Goal: Connect with others: Establish contact or relationships with other users

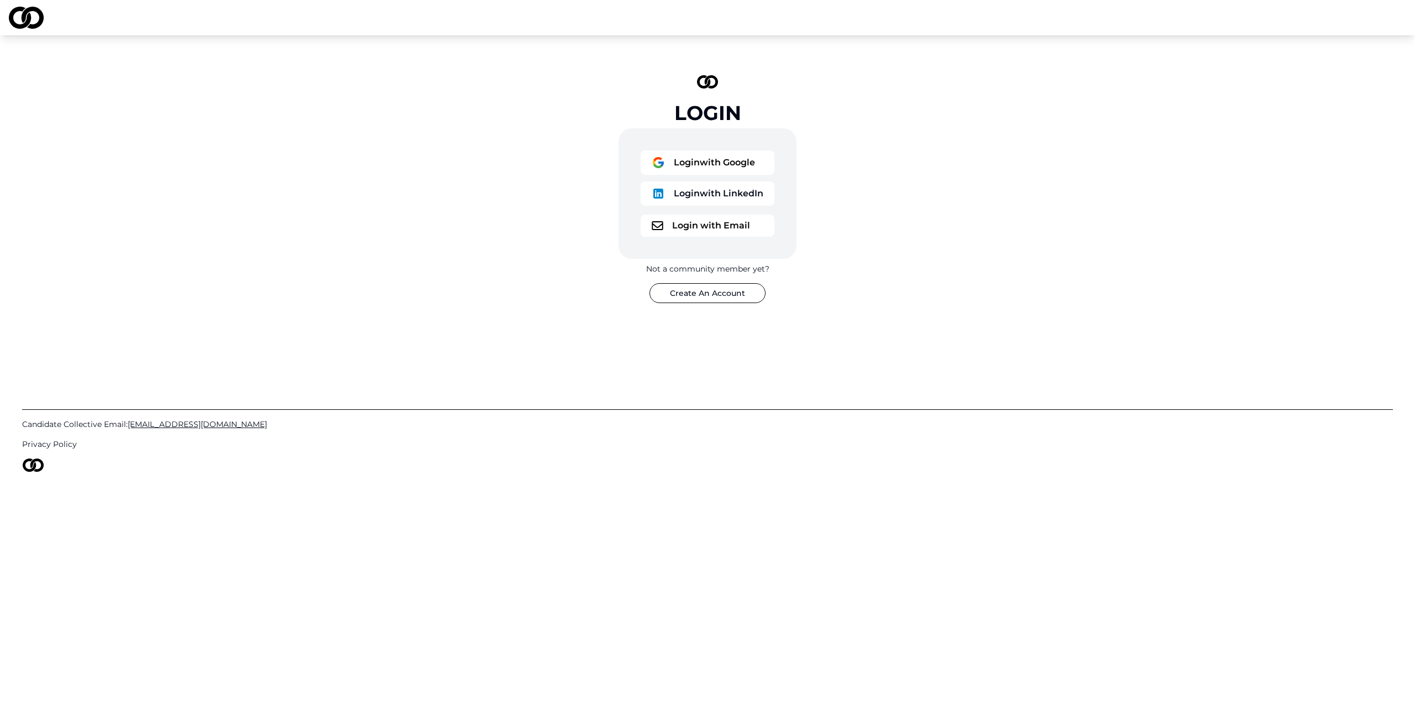
click at [723, 166] on button "Login with Google" at bounding box center [708, 162] width 134 height 24
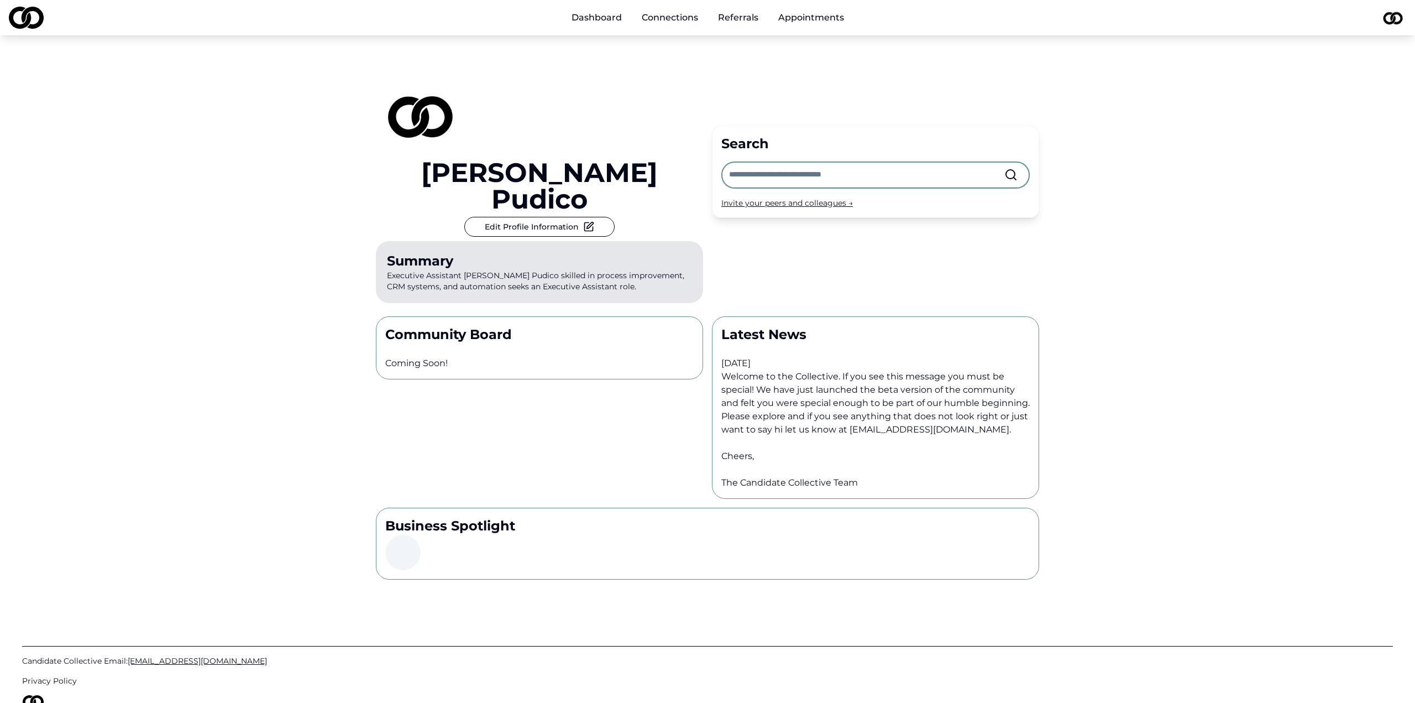
click at [798, 197] on div "Invite your peers and colleagues →" at bounding box center [875, 202] width 308 height 11
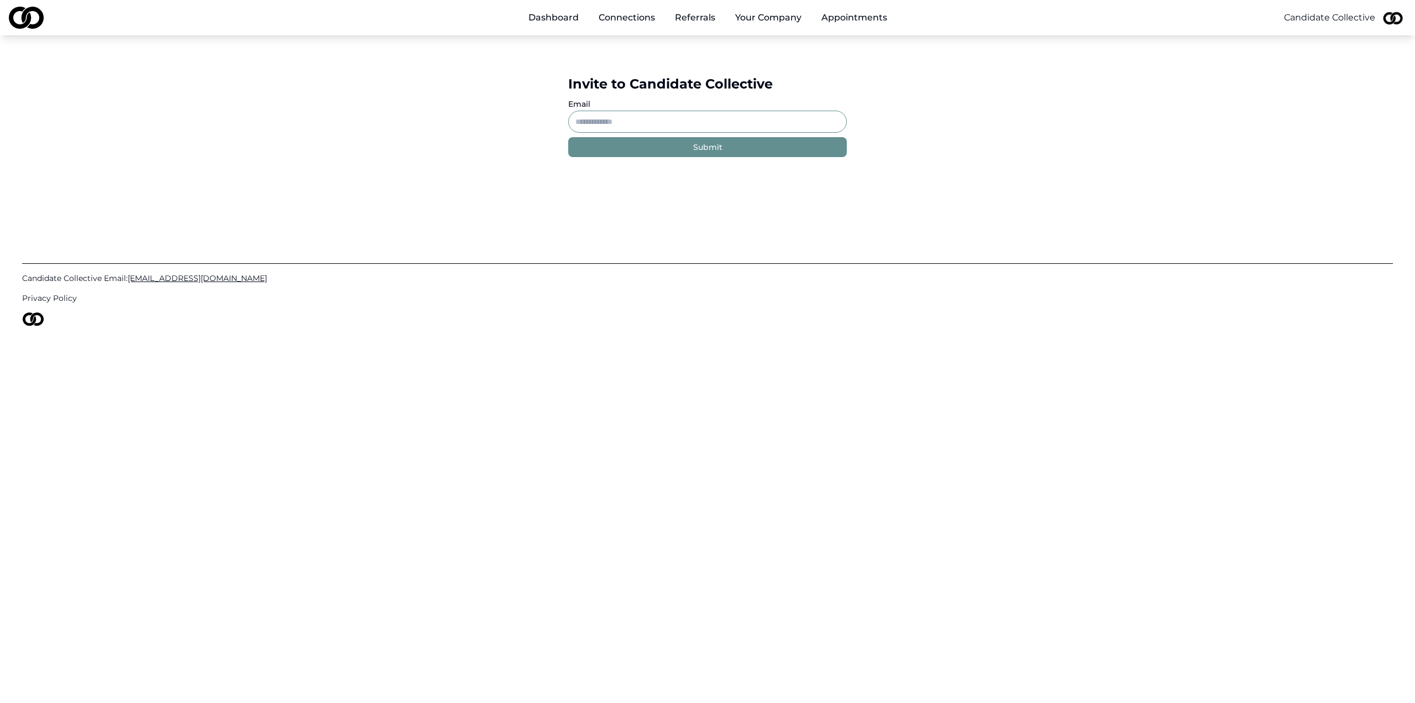
click at [659, 125] on input "Email" at bounding box center [707, 122] width 279 height 22
paste input "**********"
type input "**********"
click at [631, 146] on button "Submit" at bounding box center [707, 147] width 279 height 20
click at [708, 121] on input "**********" at bounding box center [707, 122] width 279 height 22
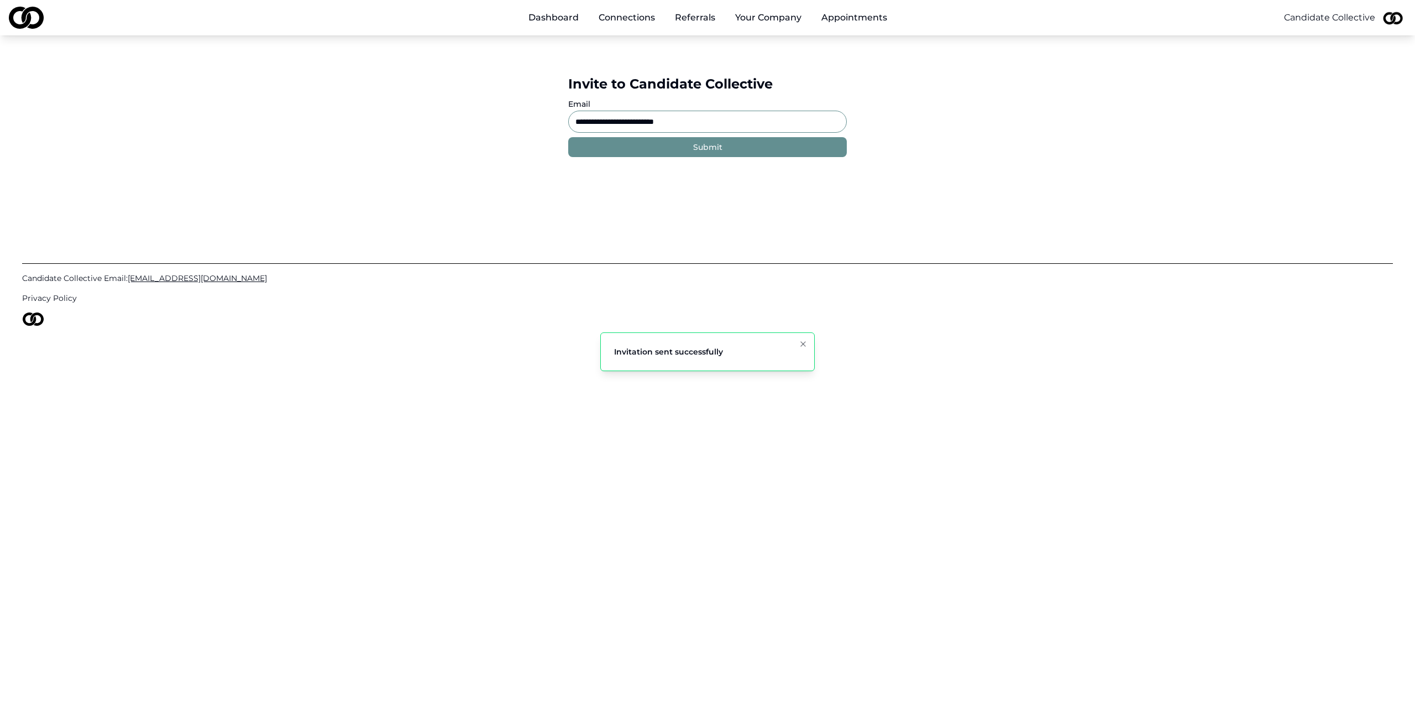
click at [708, 121] on input "**********" at bounding box center [707, 122] width 279 height 22
click at [567, 19] on link "Dashboard" at bounding box center [554, 18] width 68 height 22
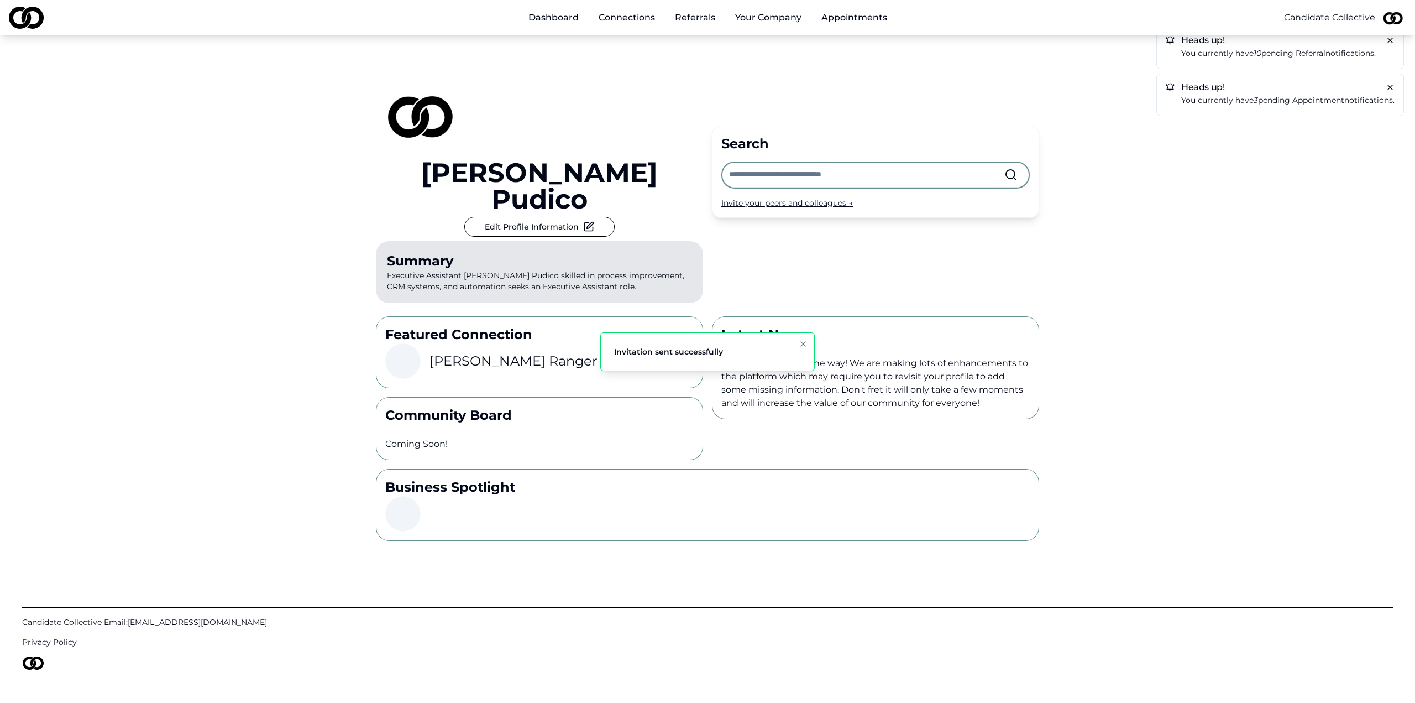
click at [783, 163] on input "text" at bounding box center [866, 175] width 275 height 24
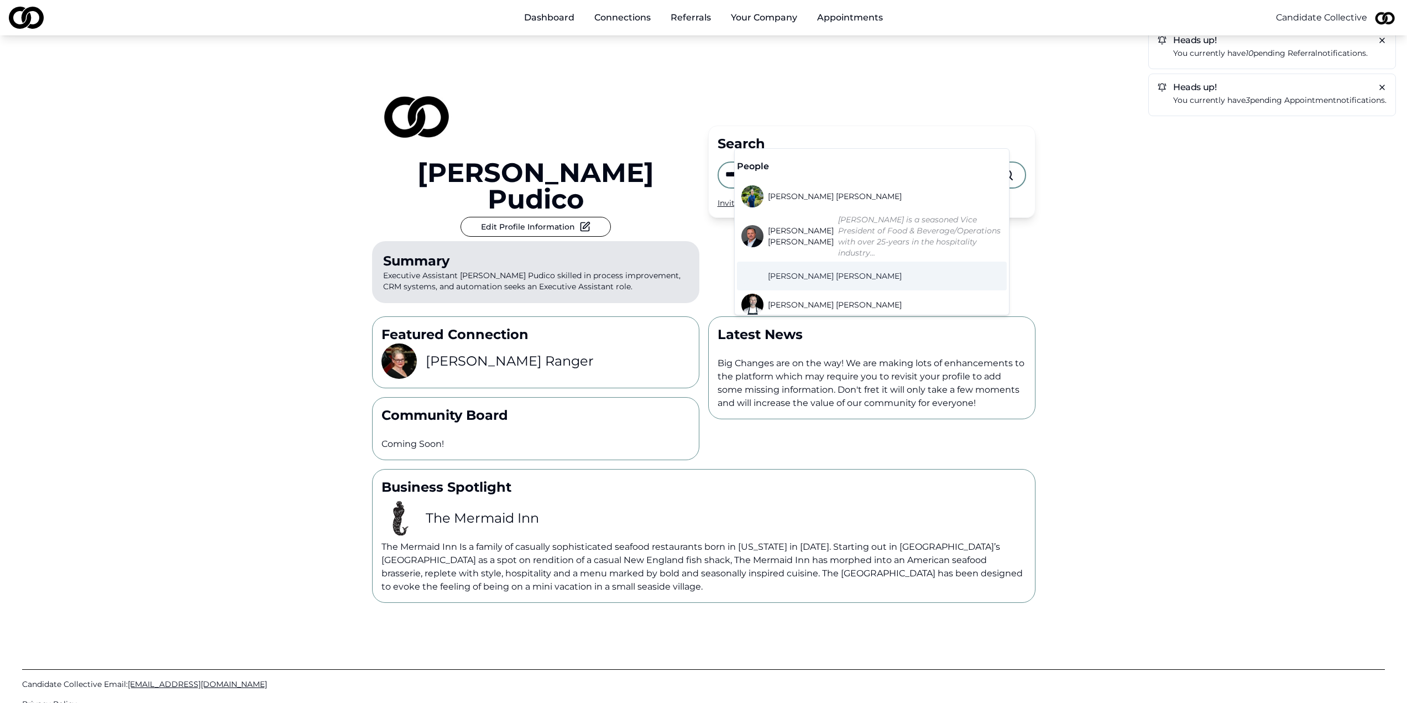
type input "*****"
click at [803, 270] on span "Chris Tocchio" at bounding box center [835, 275] width 134 height 11
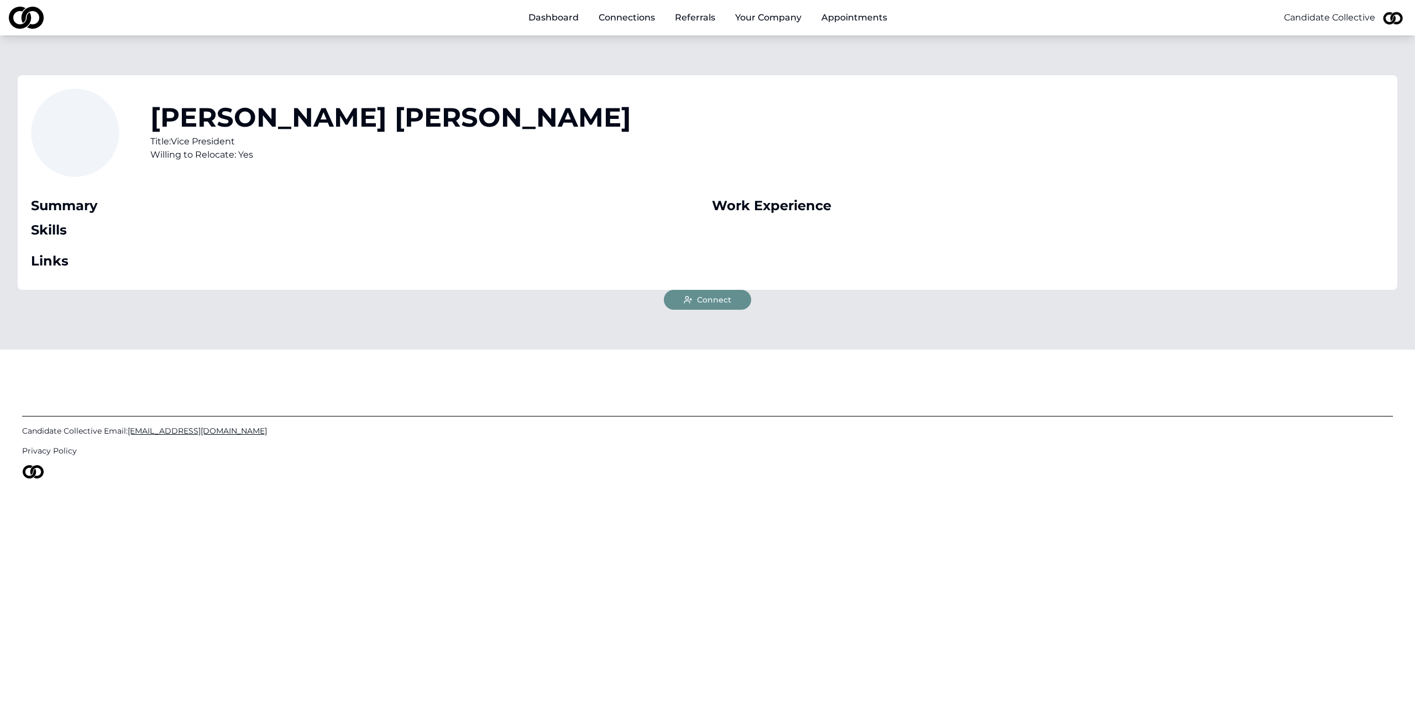
click at [681, 303] on button "Connect" at bounding box center [707, 300] width 87 height 20
click at [551, 19] on link "Dashboard" at bounding box center [554, 18] width 68 height 22
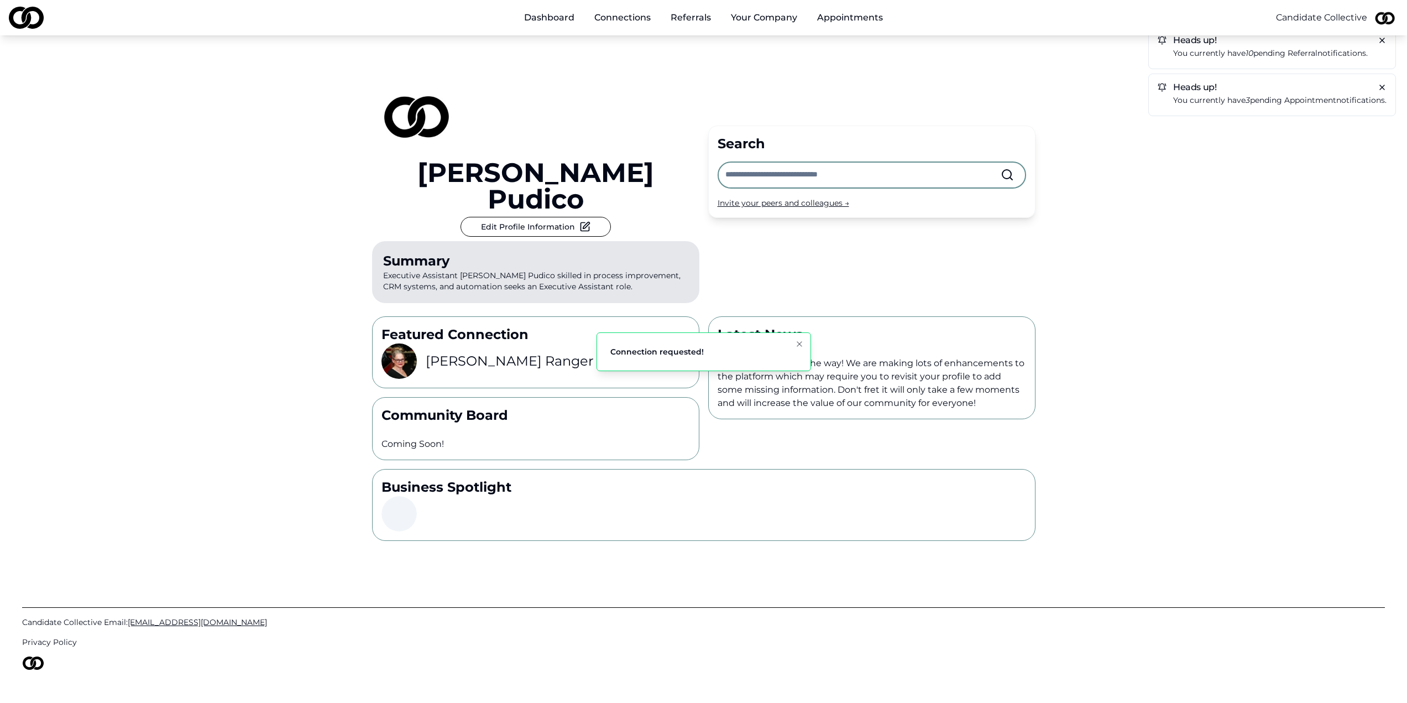
click at [805, 163] on input "text" at bounding box center [862, 175] width 275 height 24
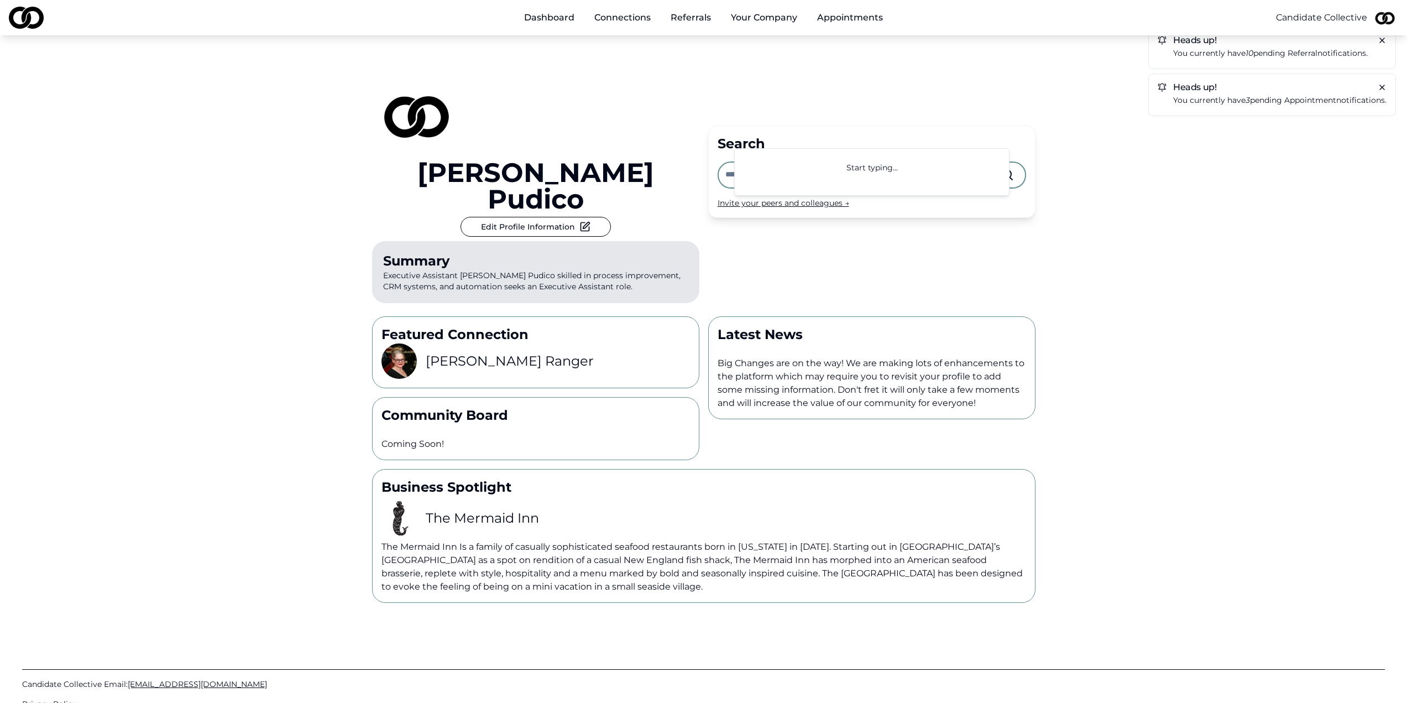
click at [1215, 60] on div "Heads up! You currently have 10 pending referral notifications." at bounding box center [1272, 48] width 248 height 43
click at [1239, 50] on p "You currently have 10 pending referral notifications." at bounding box center [1279, 53] width 213 height 13
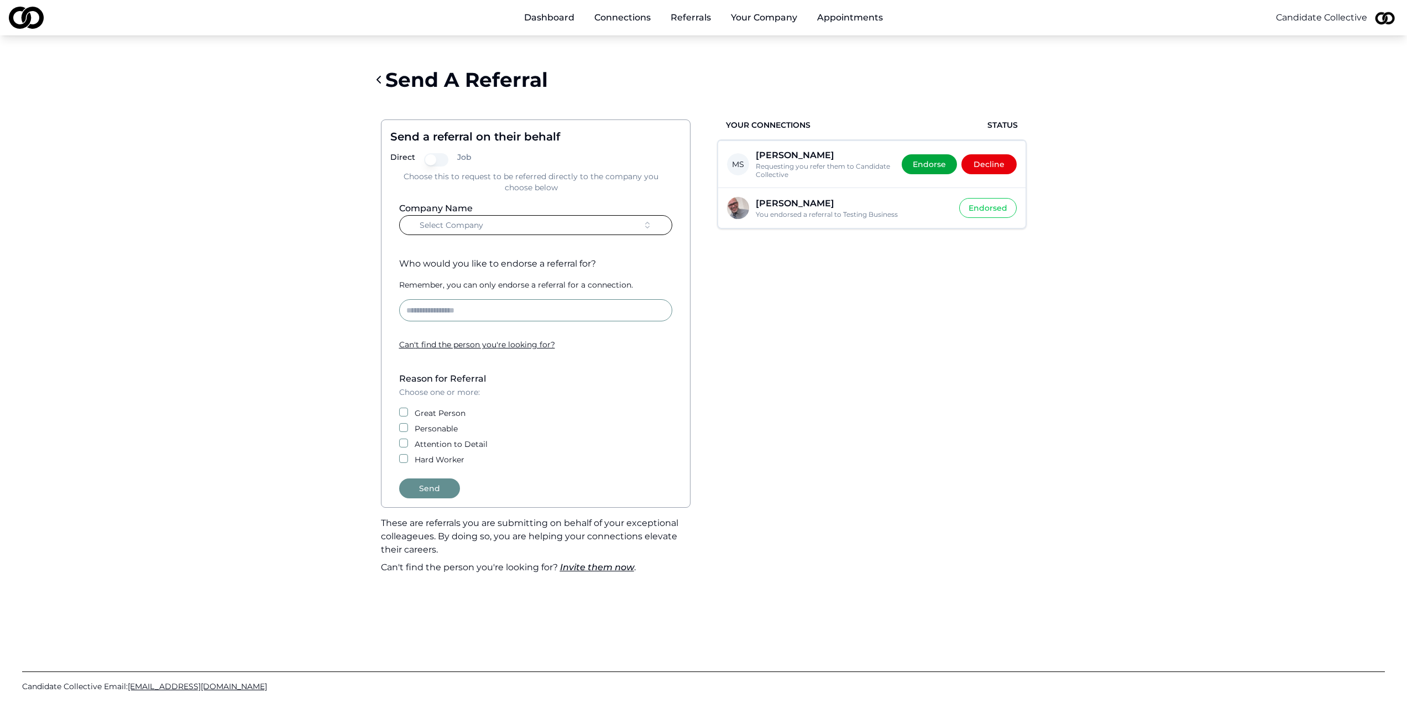
click at [568, 16] on link "Dashboard" at bounding box center [549, 18] width 68 height 22
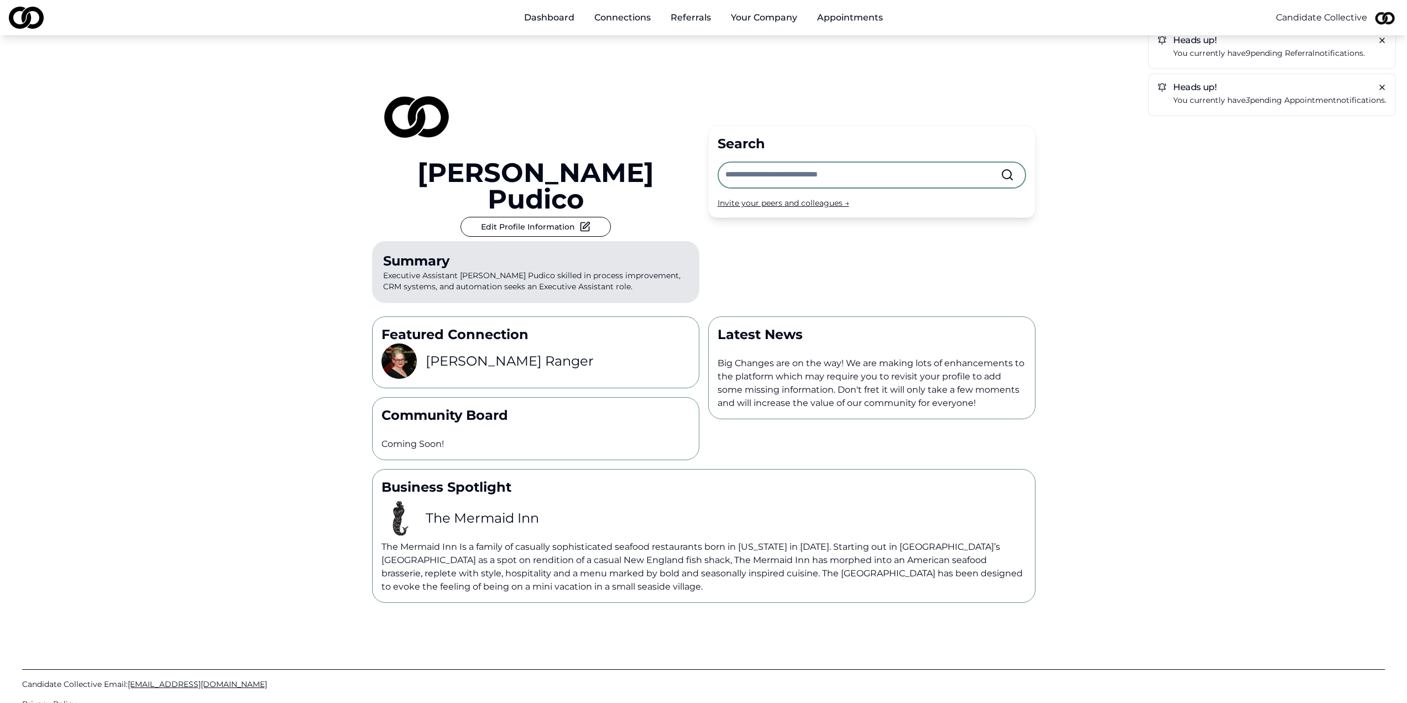
click at [1253, 99] on p "You currently have 3 pending appointment notifications." at bounding box center [1279, 100] width 213 height 13
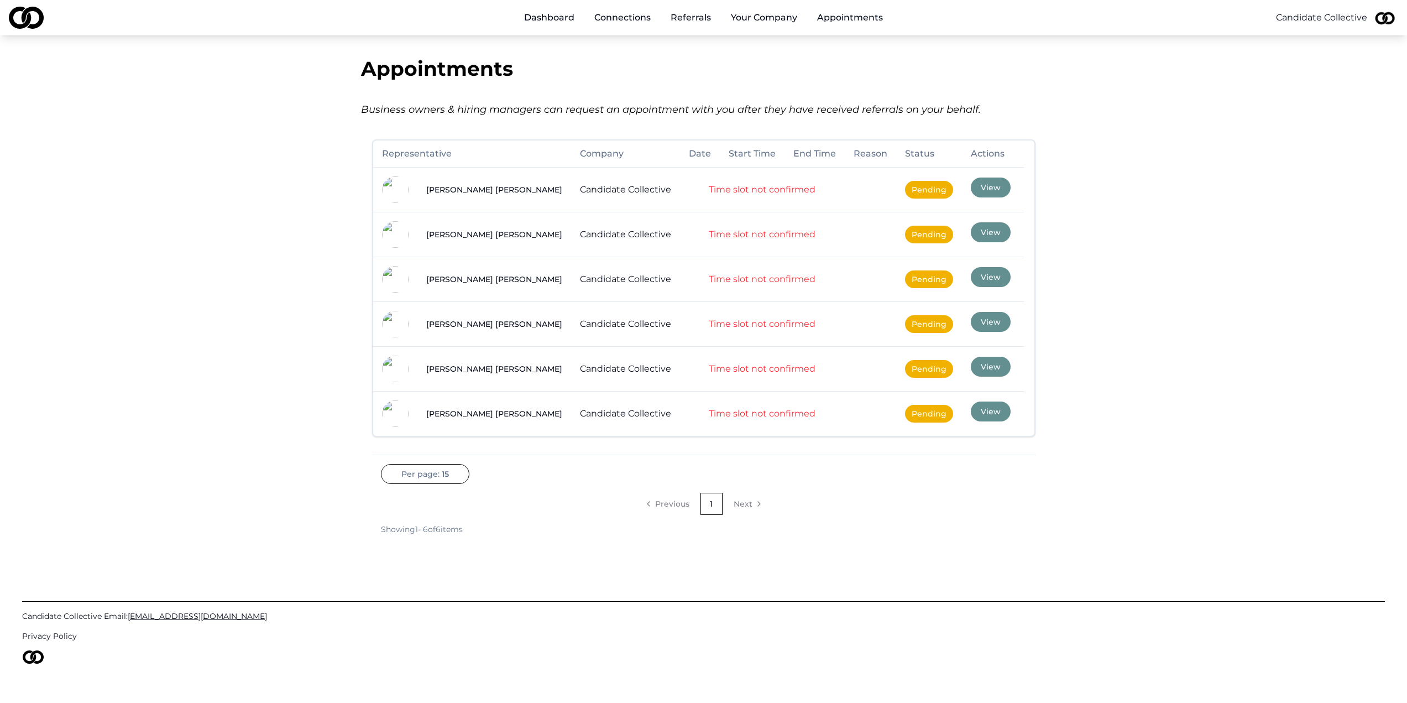
click at [971, 186] on button "View" at bounding box center [991, 187] width 40 height 20
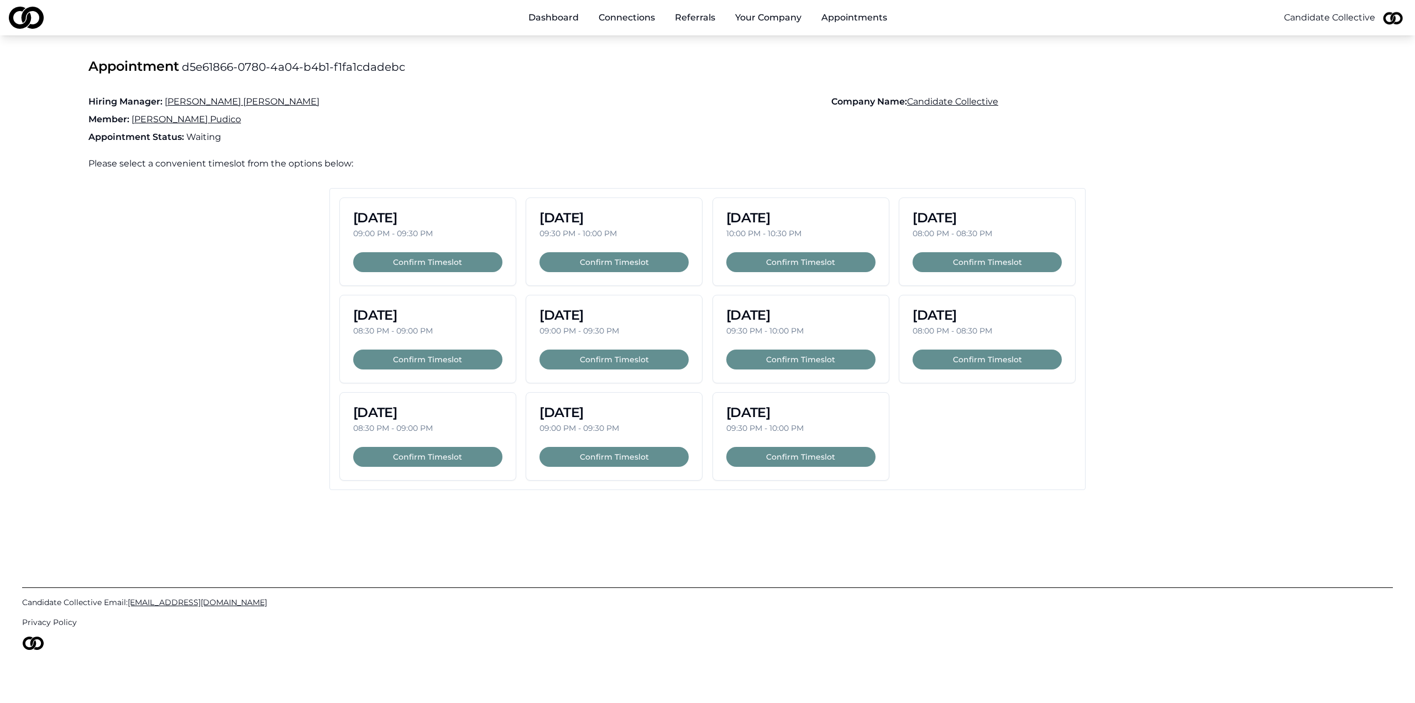
click at [556, 19] on link "Dashboard" at bounding box center [554, 18] width 68 height 22
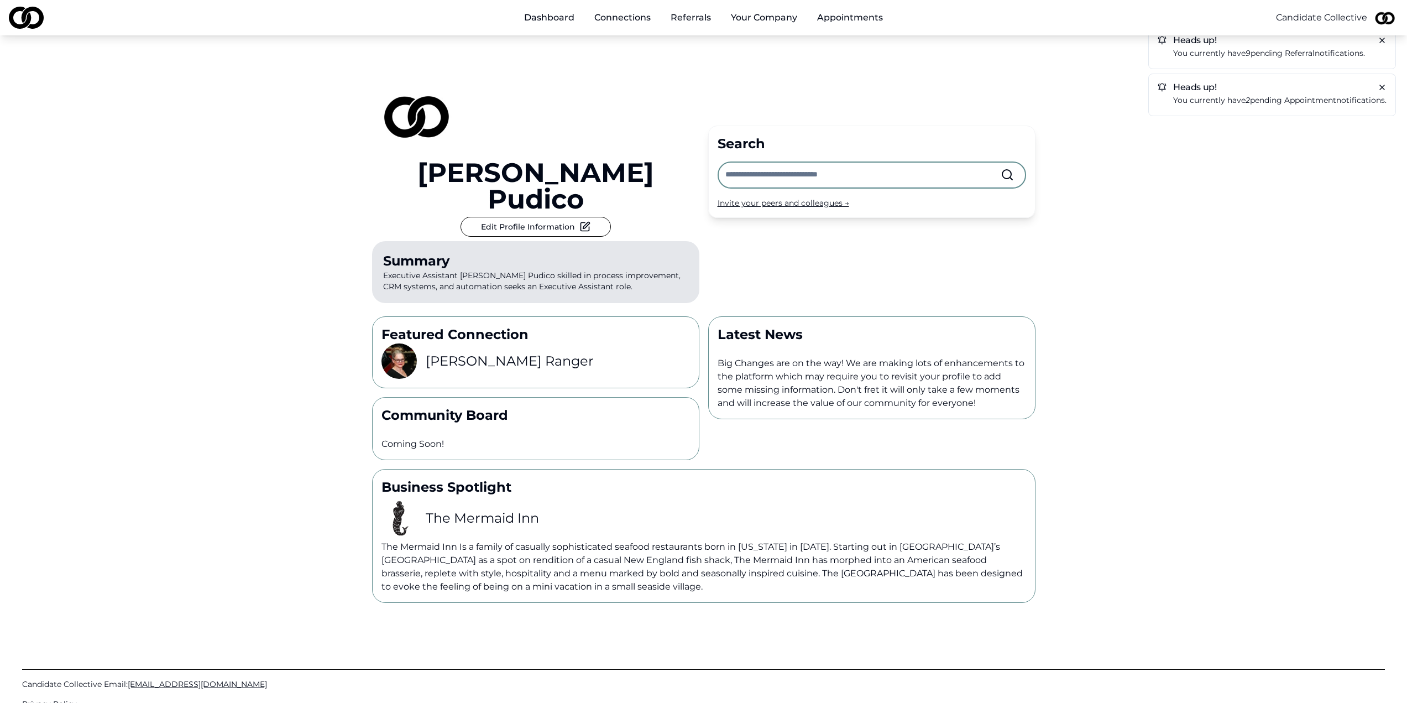
click at [621, 19] on link "Connections" at bounding box center [622, 18] width 74 height 22
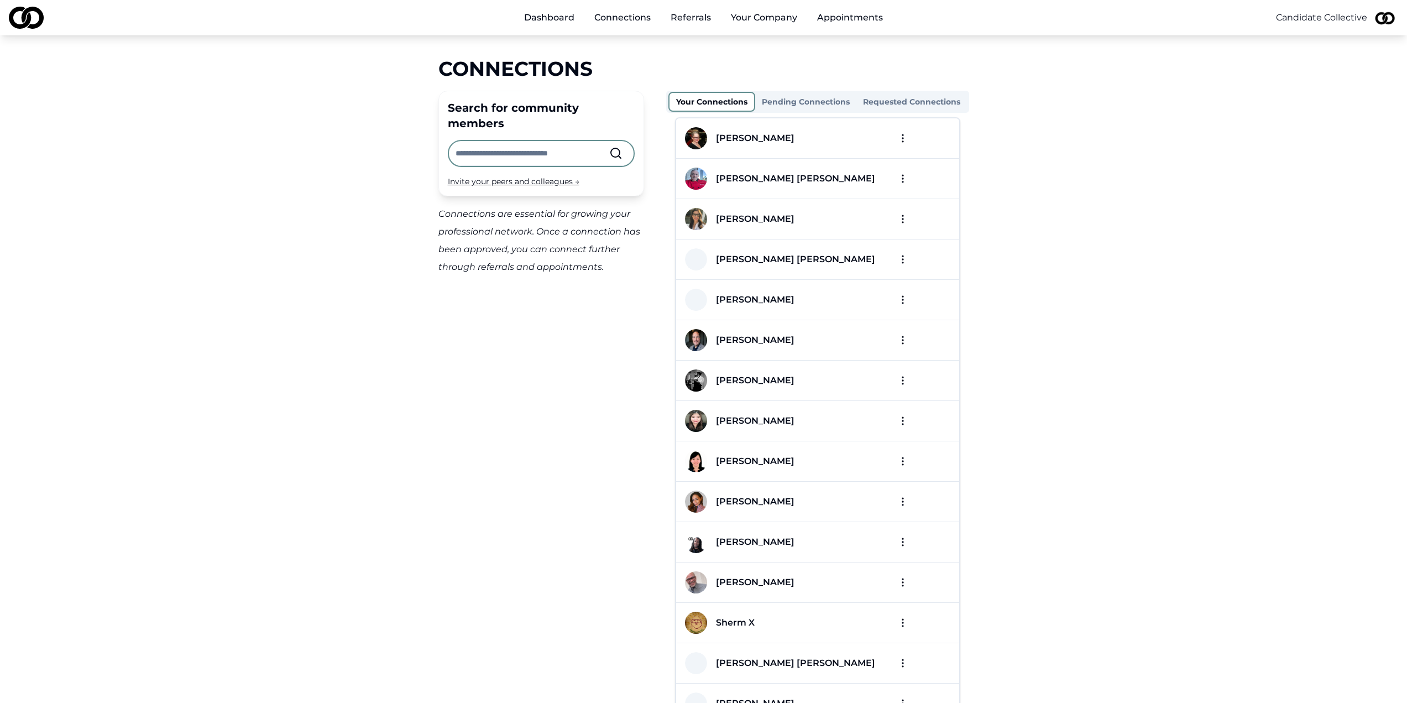
click at [594, 458] on div "Search for community members Invite your peers and colleagues → Connections are…" at bounding box center [541, 457] width 206 height 732
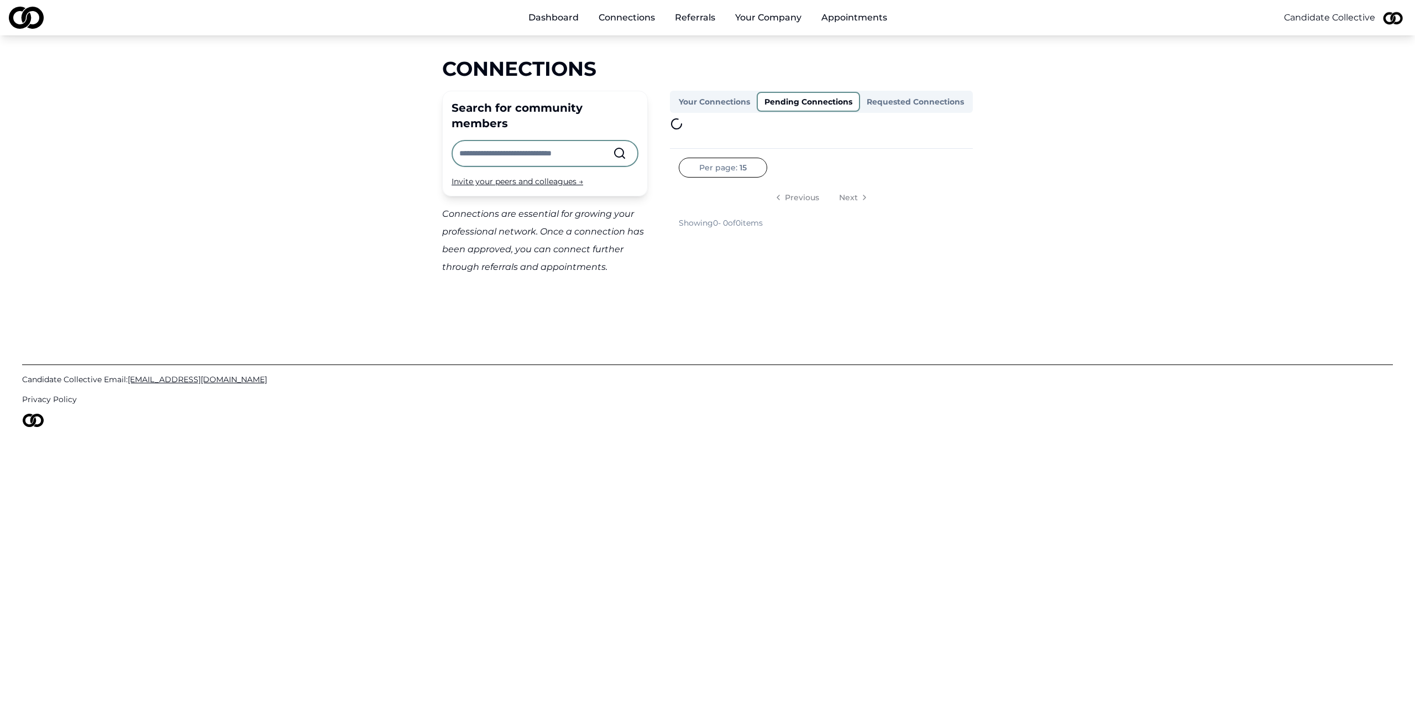
click at [807, 103] on button "Pending Connections" at bounding box center [808, 102] width 103 height 20
click at [912, 104] on button "Requested Connections" at bounding box center [915, 102] width 111 height 18
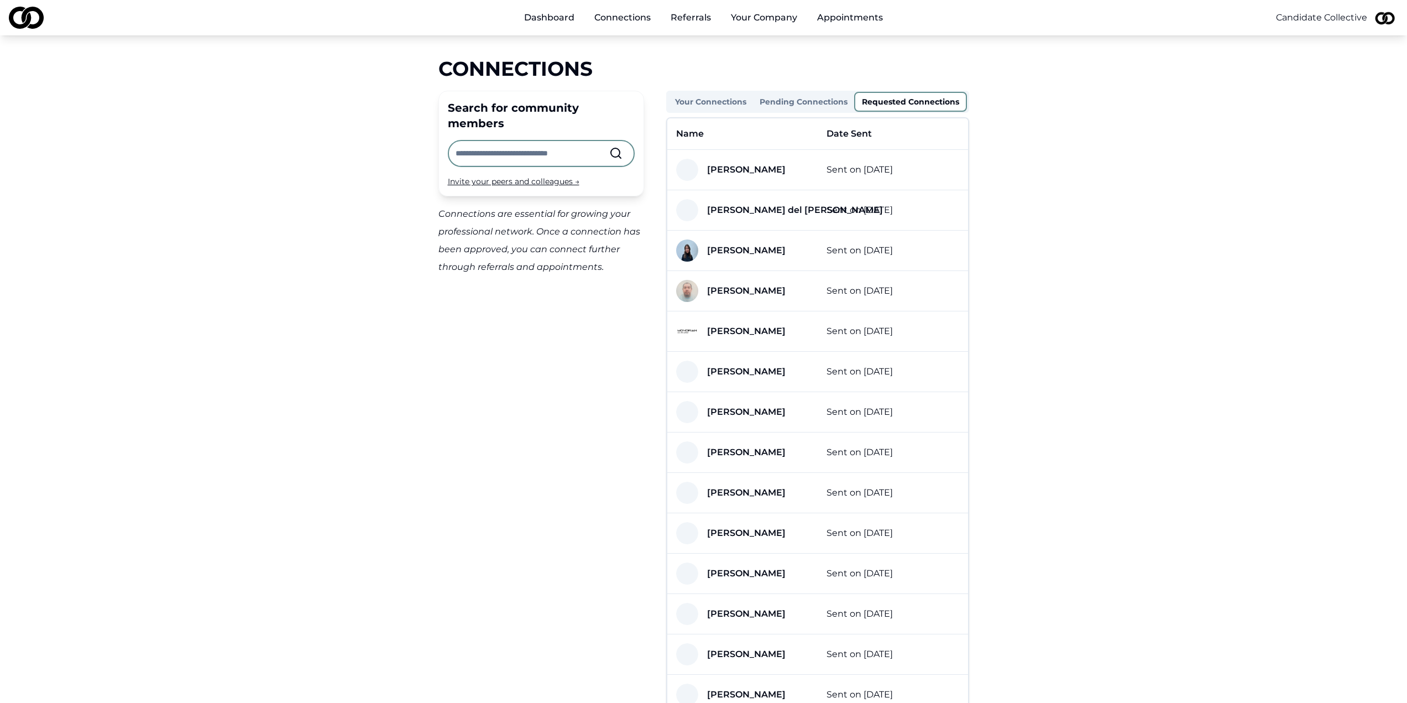
click at [550, 11] on link "Dashboard" at bounding box center [549, 18] width 68 height 22
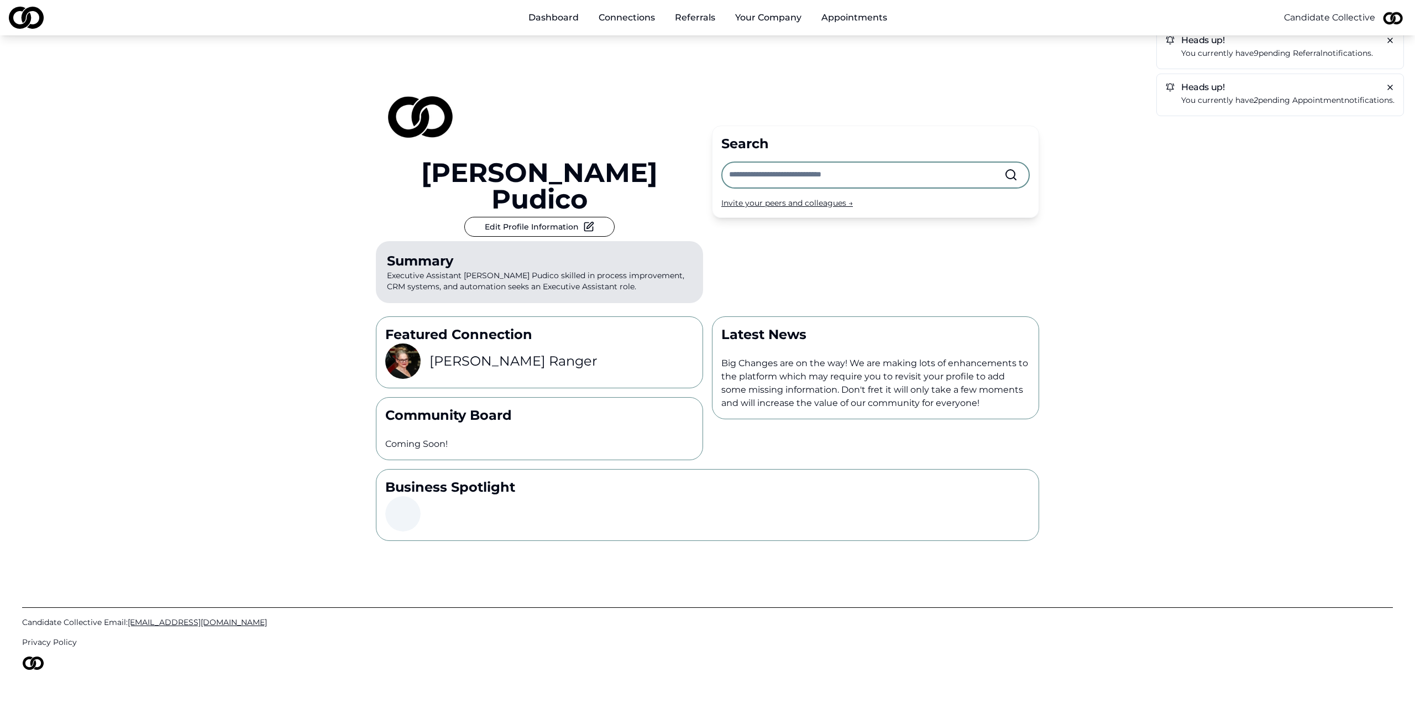
click at [814, 163] on input "text" at bounding box center [866, 175] width 275 height 24
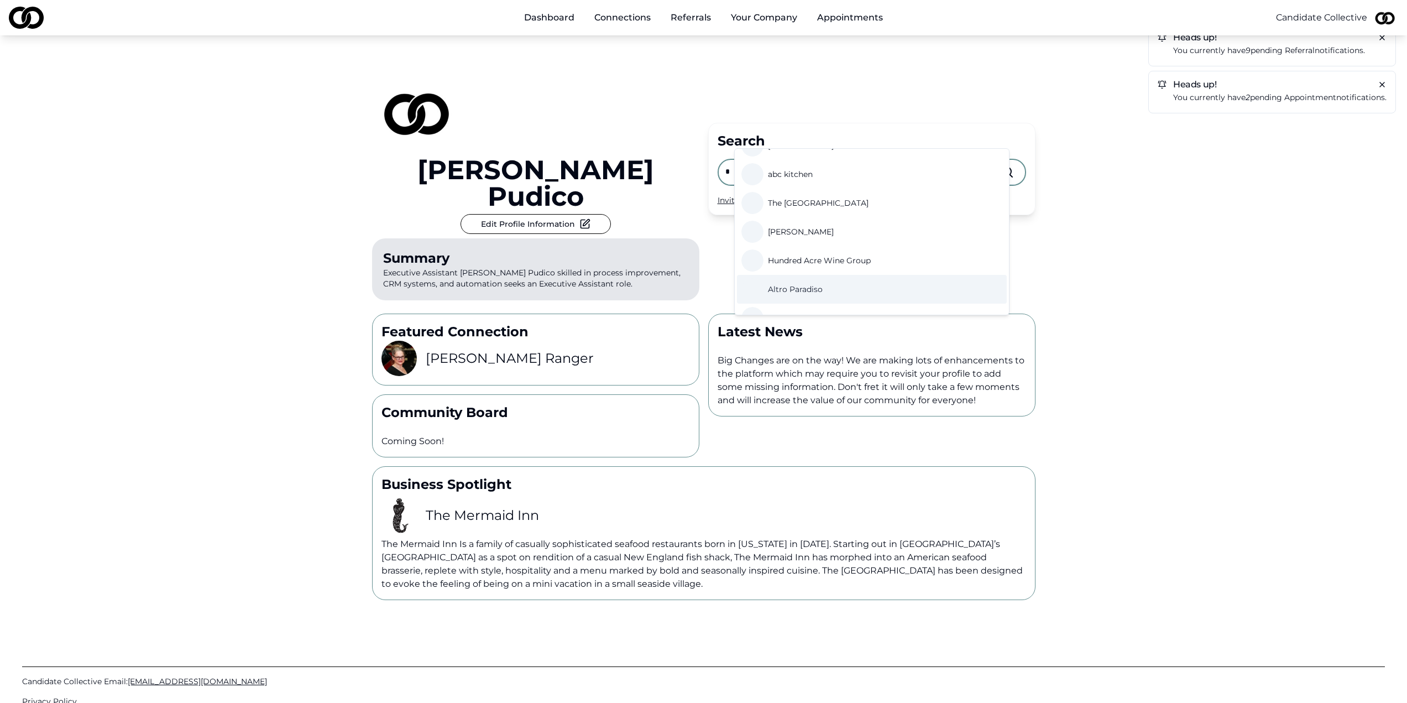
scroll to position [4, 0]
type input "*"
click at [835, 308] on span "Golden Age Hospitality" at bounding box center [812, 313] width 89 height 11
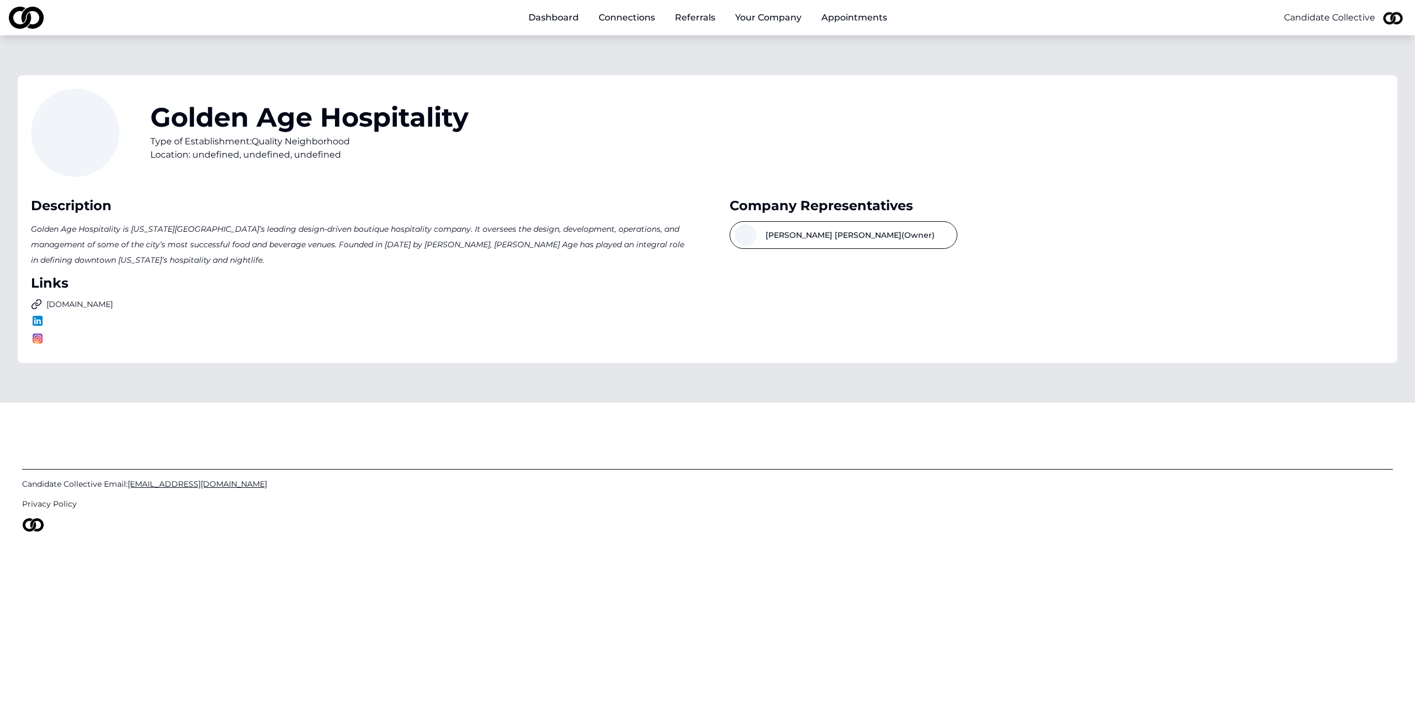
click at [779, 237] on button "Katie Smith (Owner)" at bounding box center [844, 235] width 228 height 28
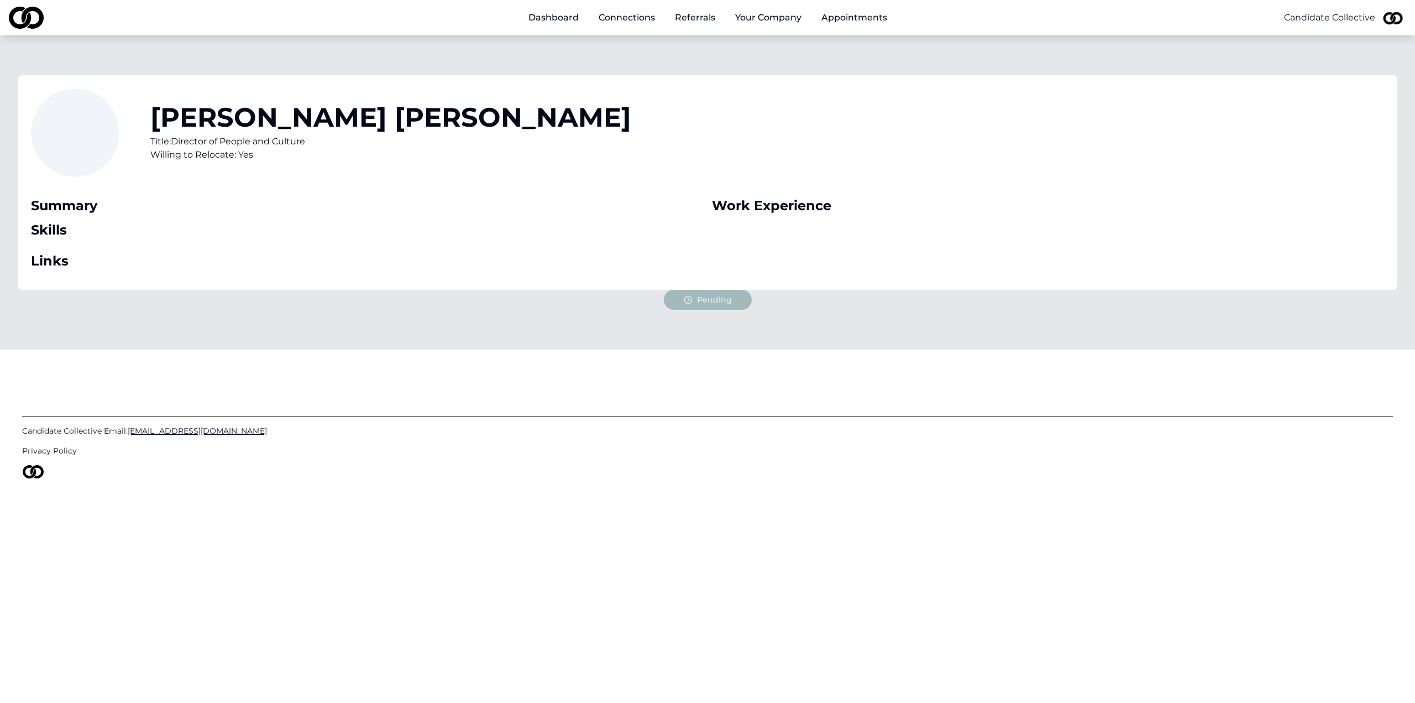
click at [550, 15] on link "Dashboard" at bounding box center [554, 18] width 68 height 22
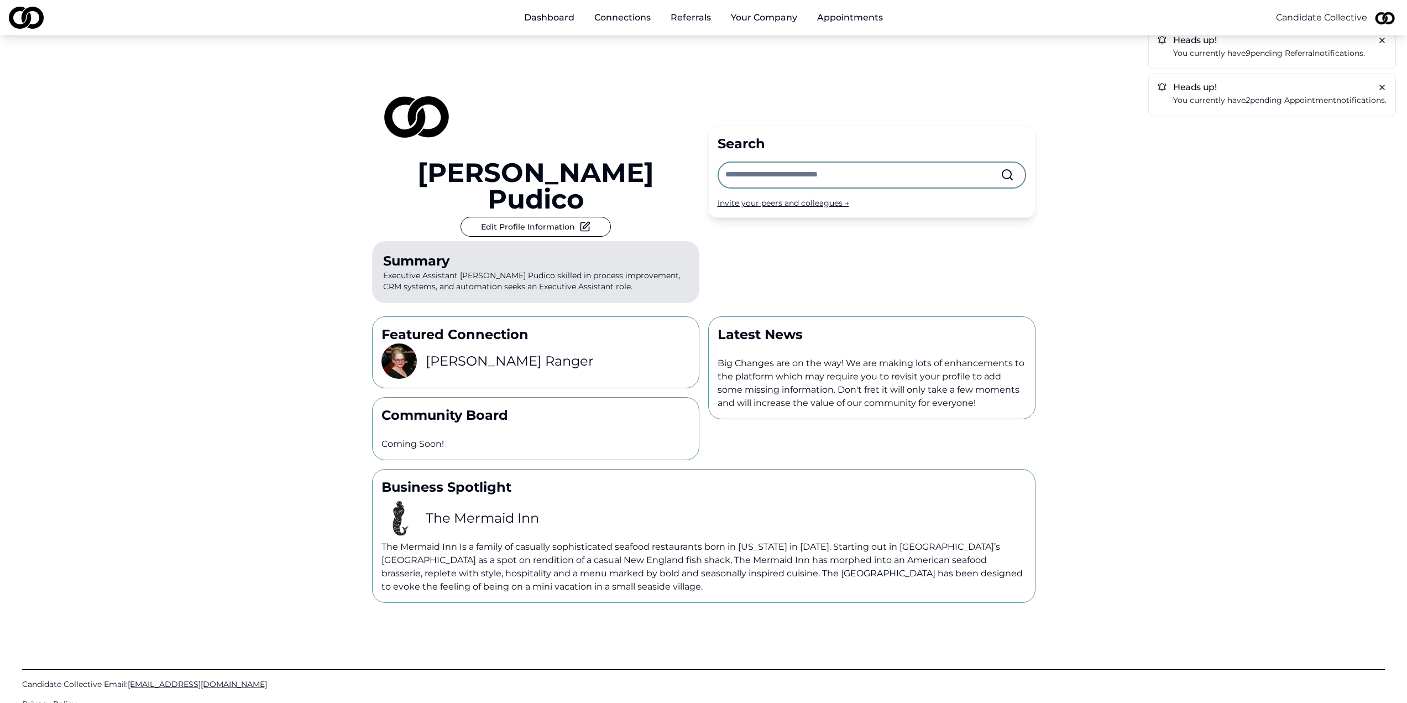
click at [894, 163] on input "text" at bounding box center [862, 175] width 275 height 24
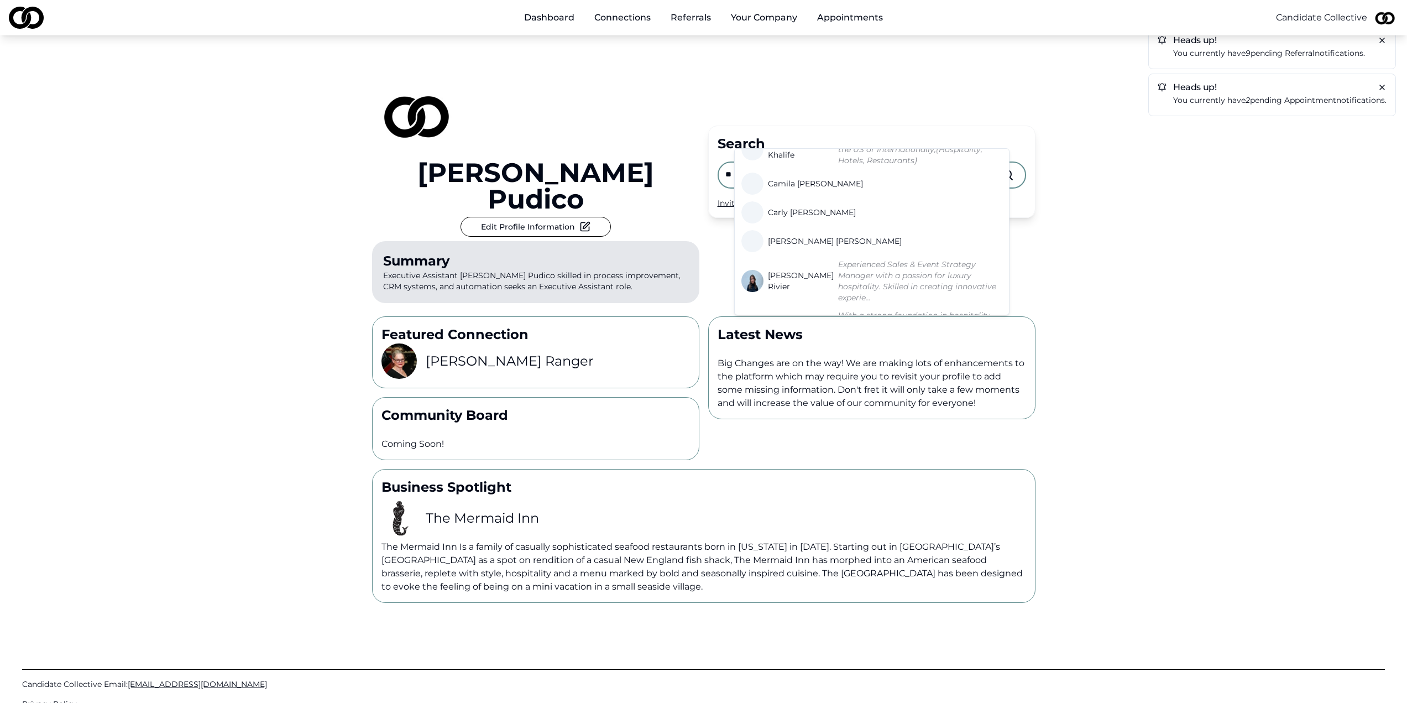
scroll to position [276, 0]
drag, startPoint x: 784, startPoint y: 260, endPoint x: 835, endPoint y: 248, distance: 52.3
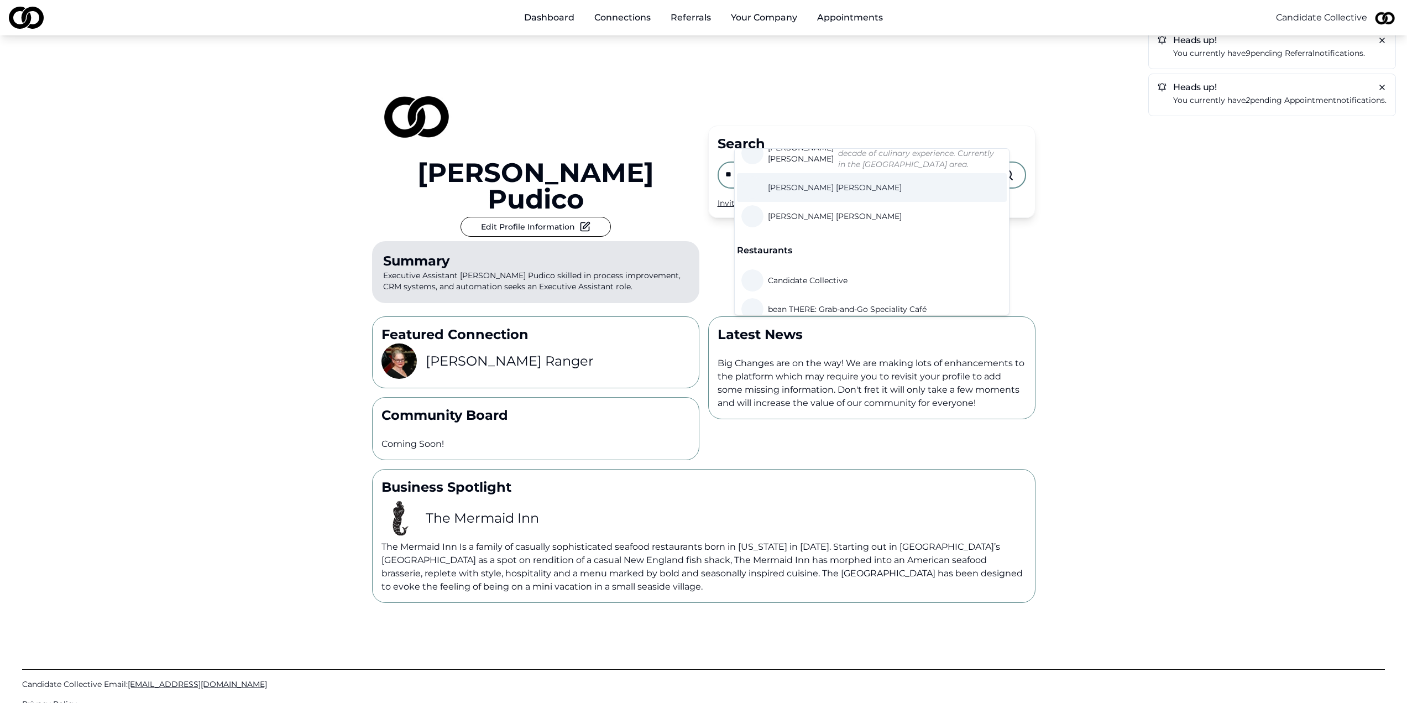
scroll to position [608, 0]
click at [783, 163] on input "**" at bounding box center [862, 175] width 275 height 24
click at [766, 163] on input "**" at bounding box center [862, 175] width 275 height 24
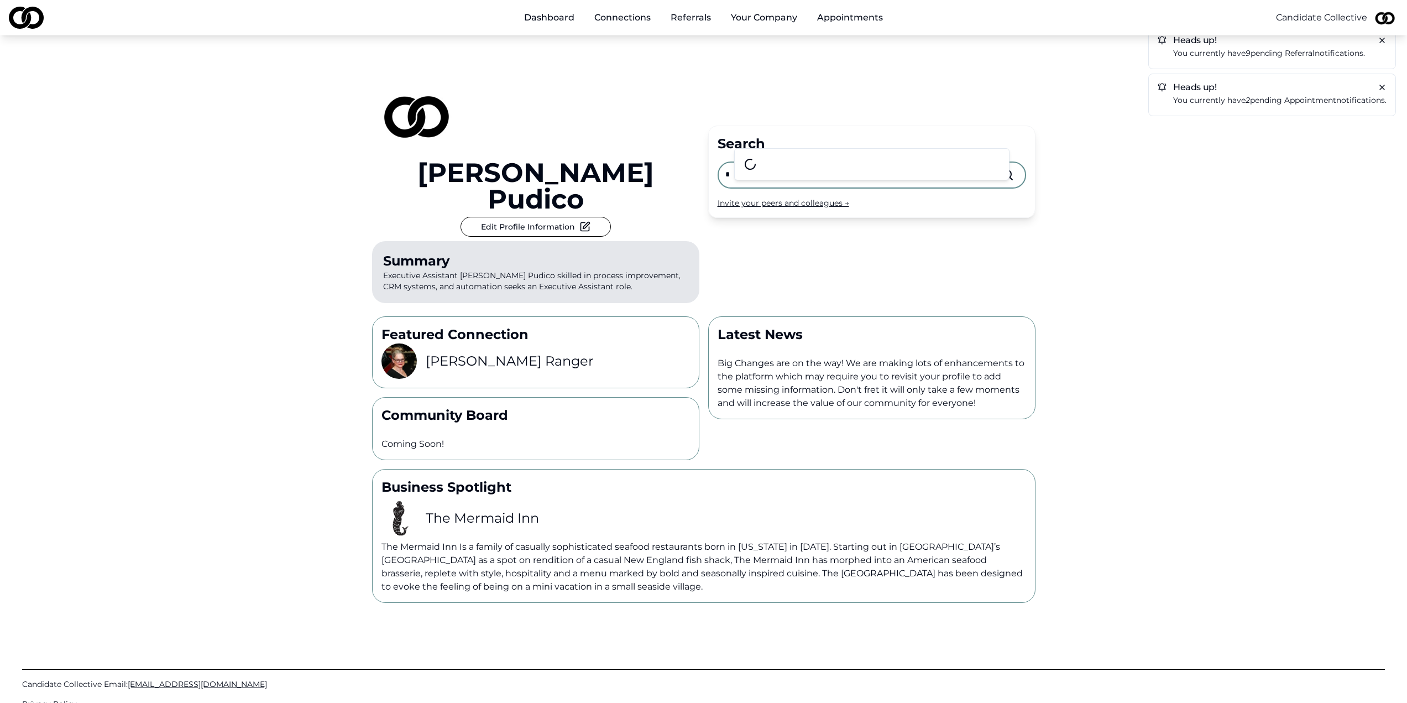
scroll to position [0, 0]
click at [766, 163] on input "*" at bounding box center [862, 175] width 275 height 24
type input "*"
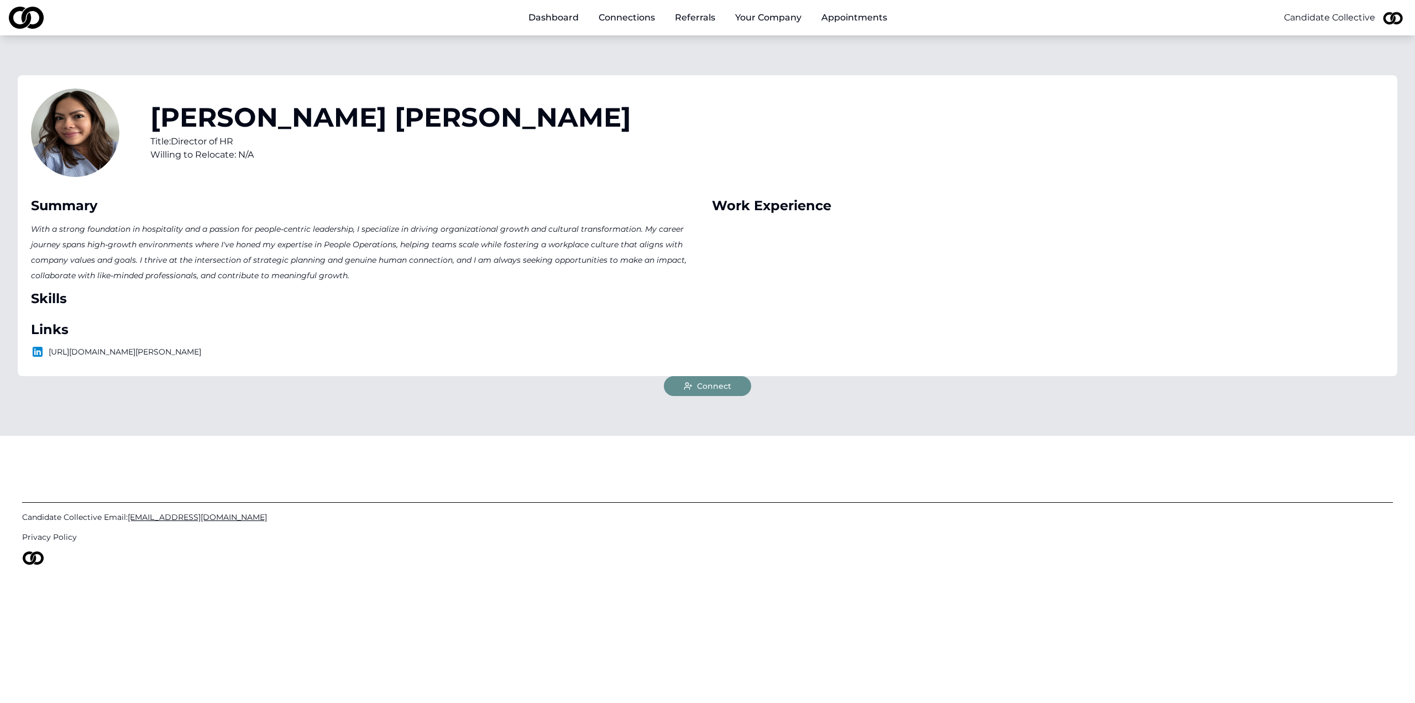
click at [697, 388] on span "Connect" at bounding box center [714, 385] width 34 height 11
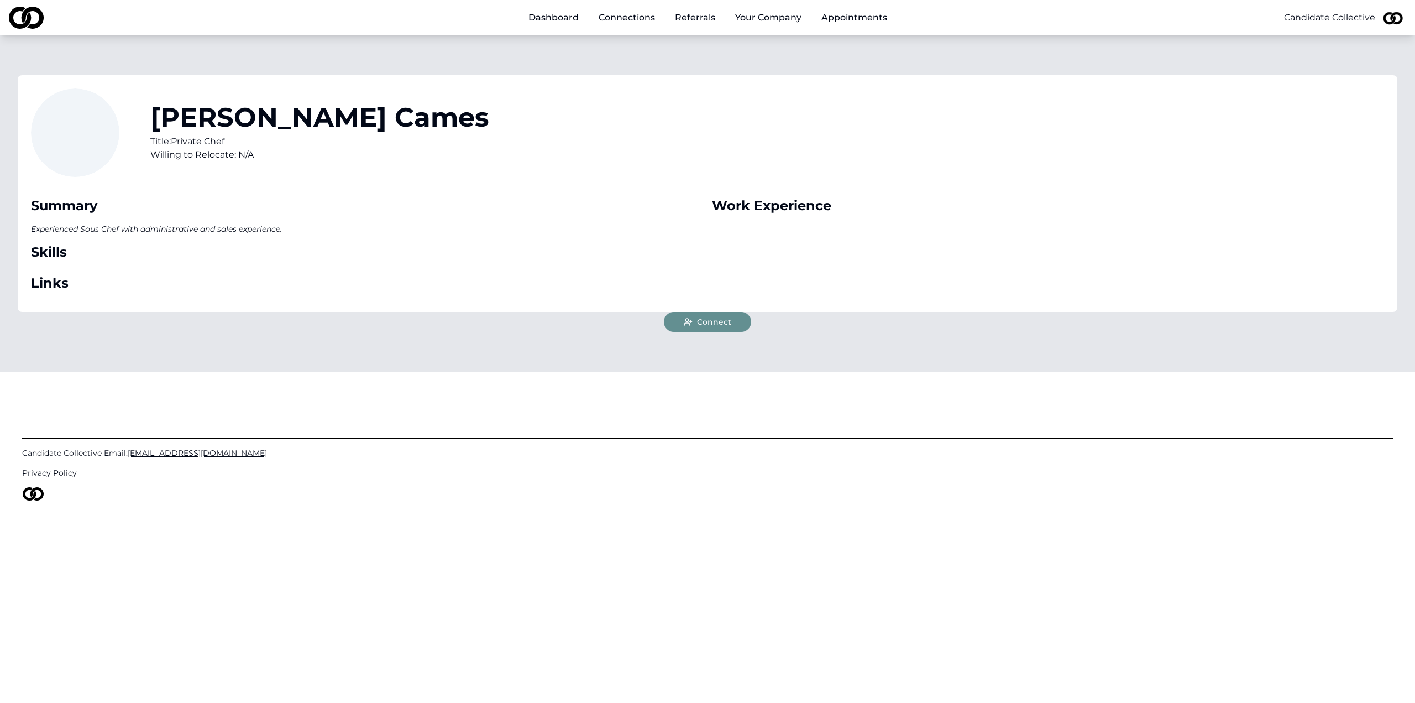
click at [697, 327] on button "Connect" at bounding box center [707, 322] width 87 height 20
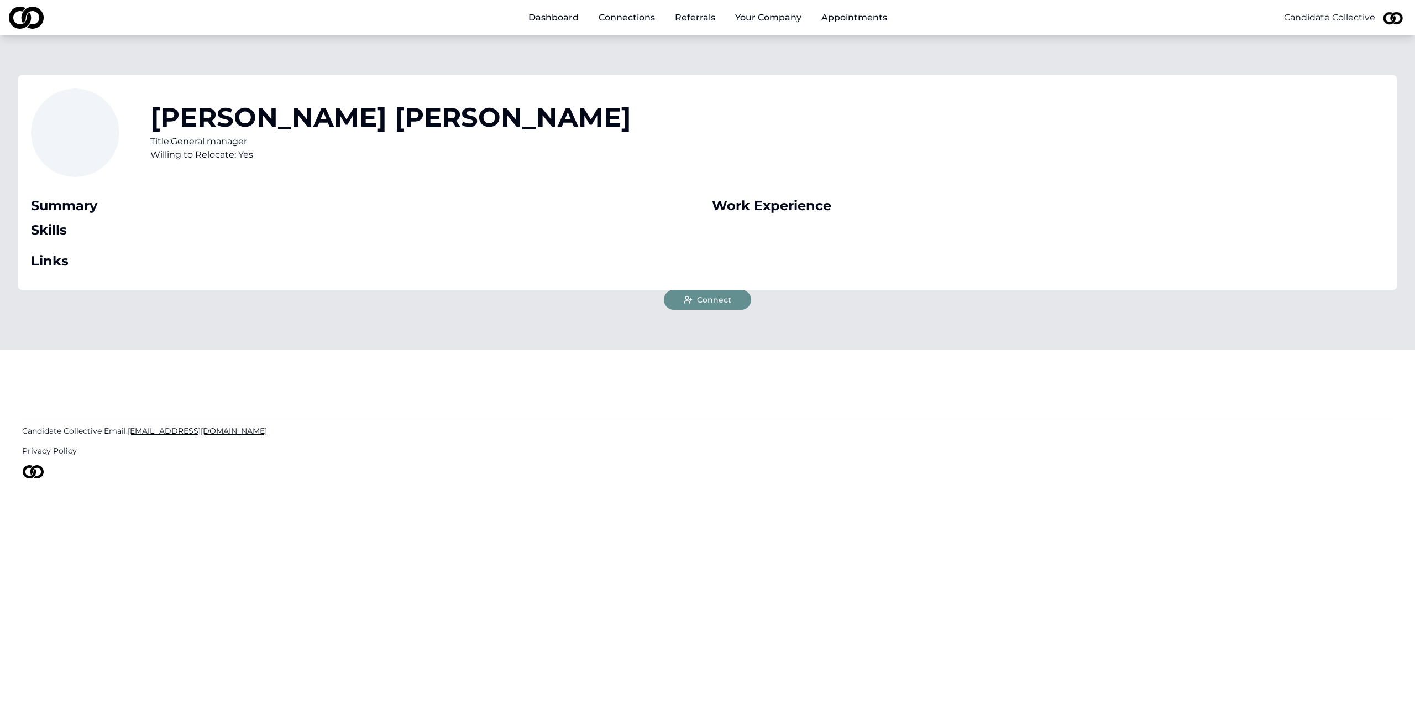
click at [718, 297] on span "Connect" at bounding box center [714, 299] width 34 height 11
drag, startPoint x: 704, startPoint y: 312, endPoint x: 704, endPoint y: 306, distance: 6.1
click at [704, 312] on div "Carlos Sanz Title: Corporate executive chef Willing to Relocate: Yes Summary Sk…" at bounding box center [707, 192] width 1415 height 314
click at [704, 299] on span "Connect" at bounding box center [714, 299] width 34 height 11
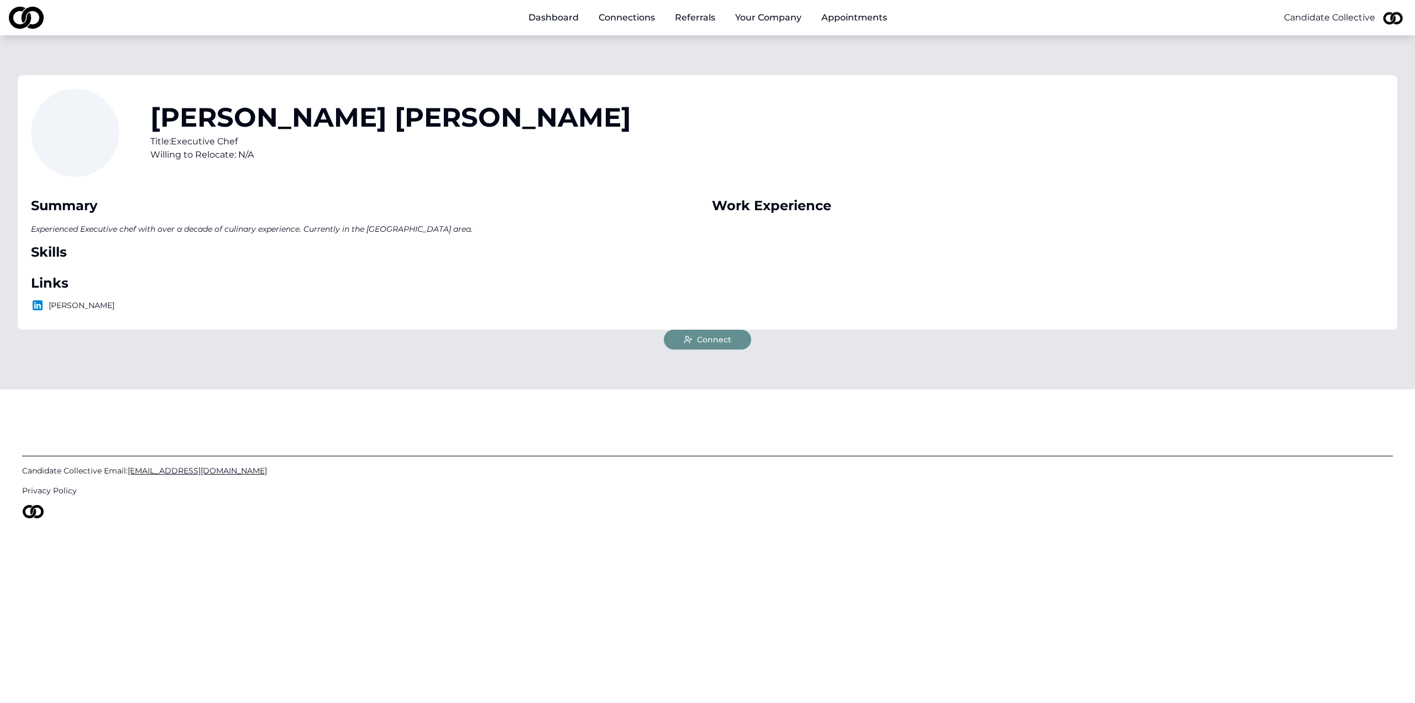
click at [700, 338] on span "Connect" at bounding box center [714, 339] width 34 height 11
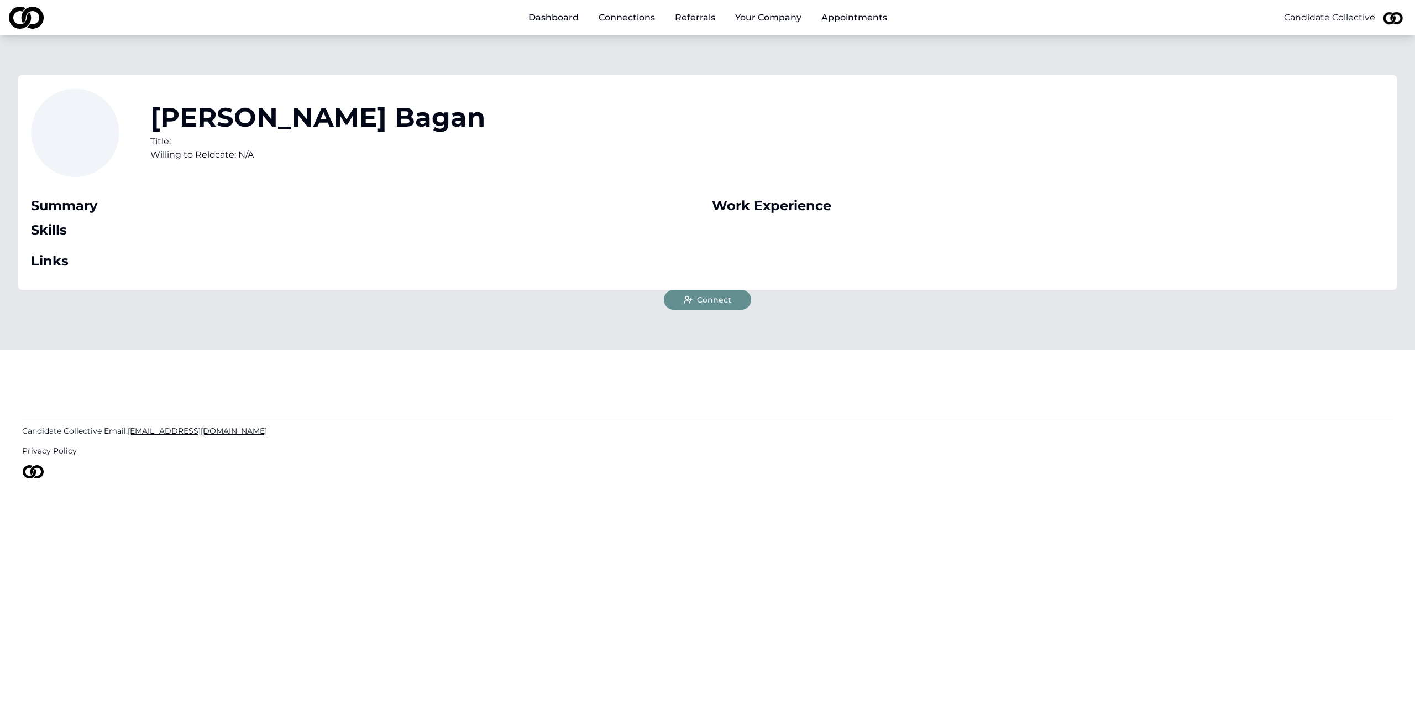
click at [717, 297] on span "Connect" at bounding box center [714, 299] width 34 height 11
click at [706, 300] on span "Connect" at bounding box center [714, 299] width 34 height 11
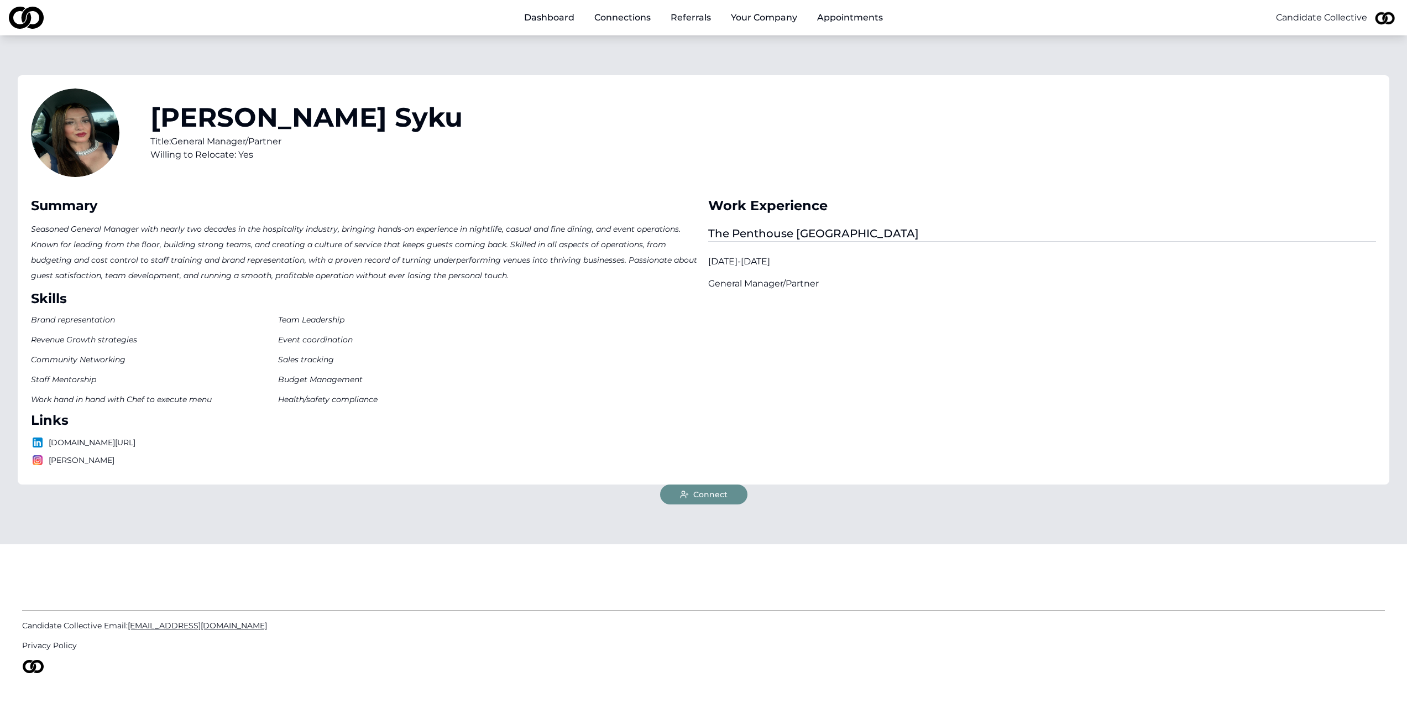
click at [700, 496] on span "Connect" at bounding box center [710, 494] width 34 height 11
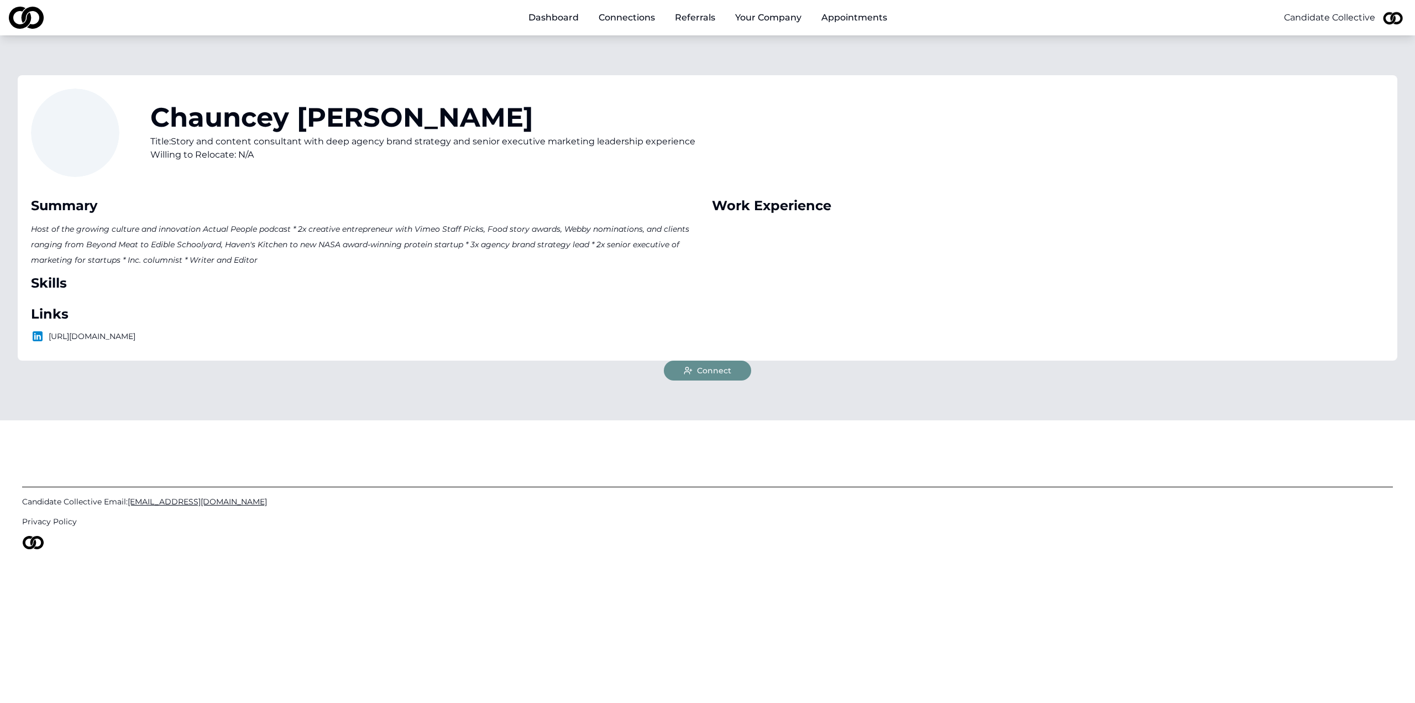
click at [717, 370] on span "Connect" at bounding box center [714, 370] width 34 height 11
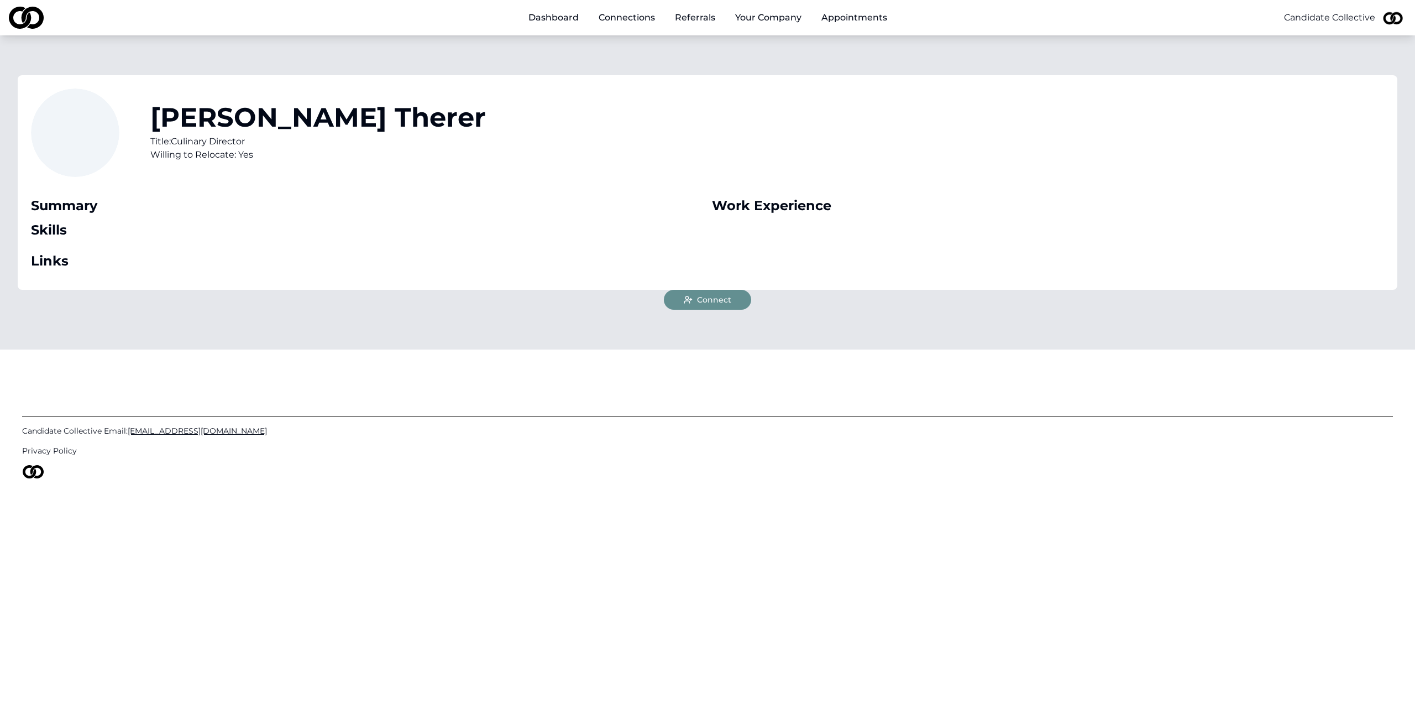
click at [708, 299] on span "Connect" at bounding box center [714, 299] width 34 height 11
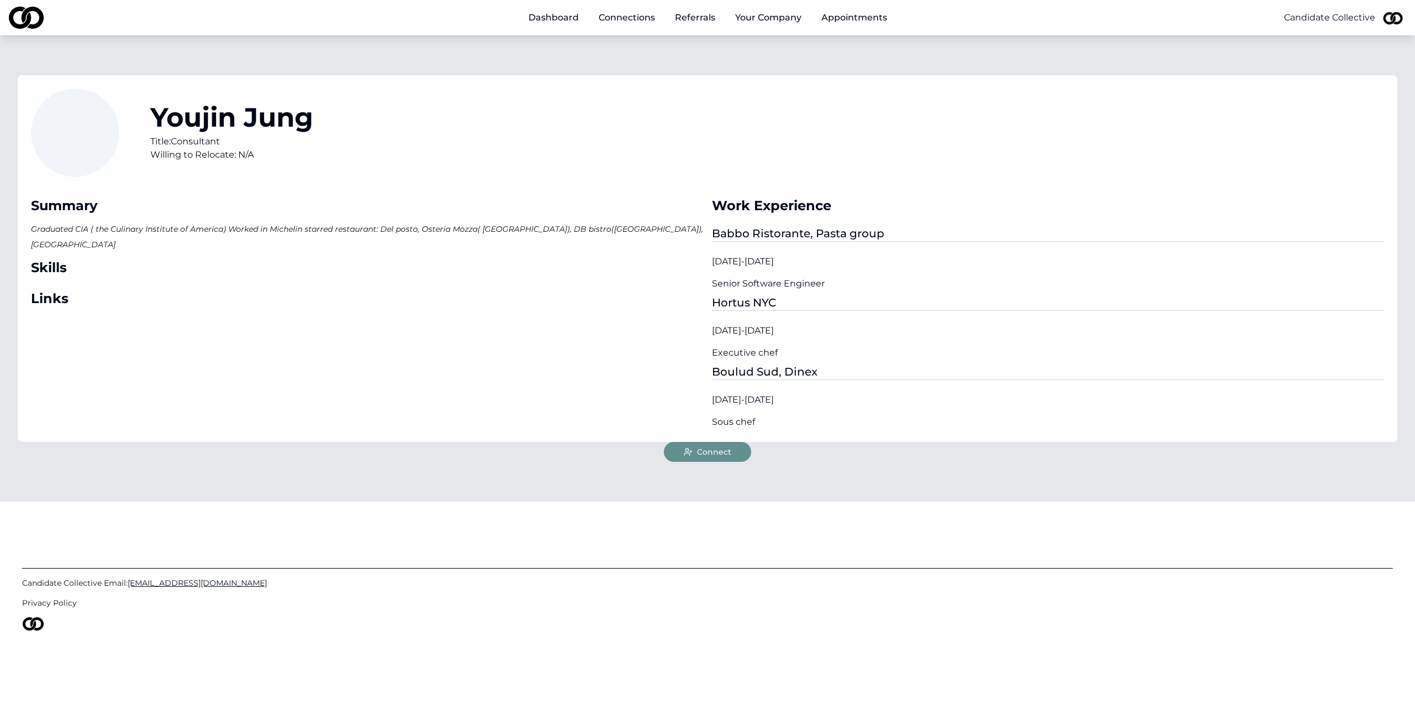
click at [715, 449] on span "Connect" at bounding box center [714, 451] width 34 height 11
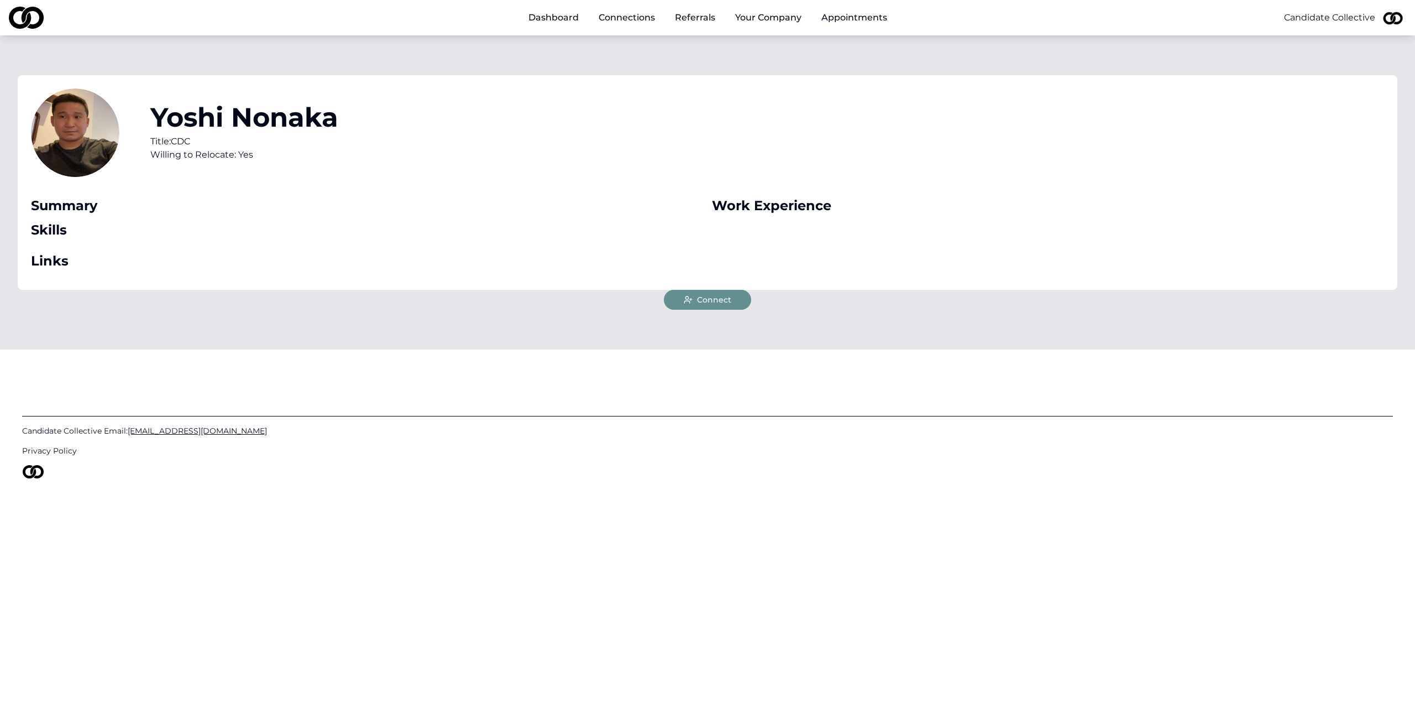
click at [698, 301] on span "Connect" at bounding box center [714, 299] width 34 height 11
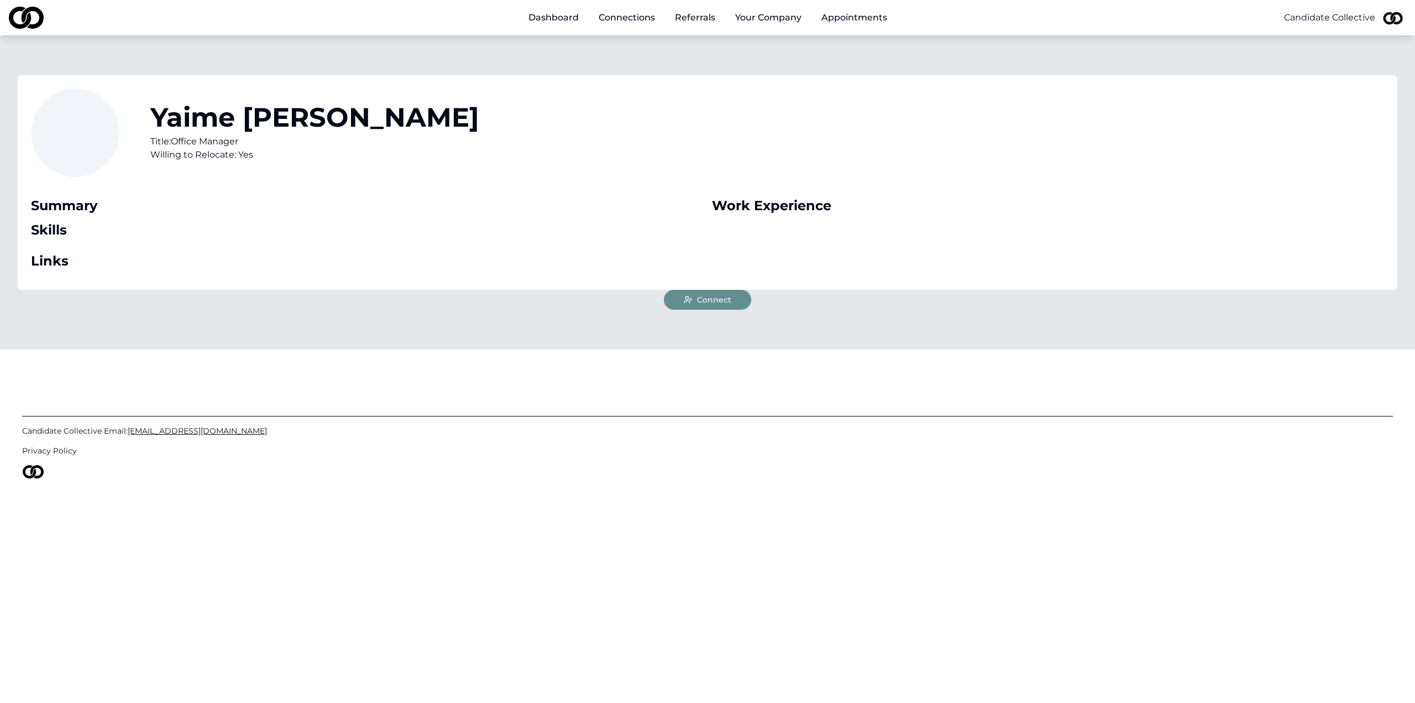
click at [718, 297] on span "Connect" at bounding box center [714, 299] width 34 height 11
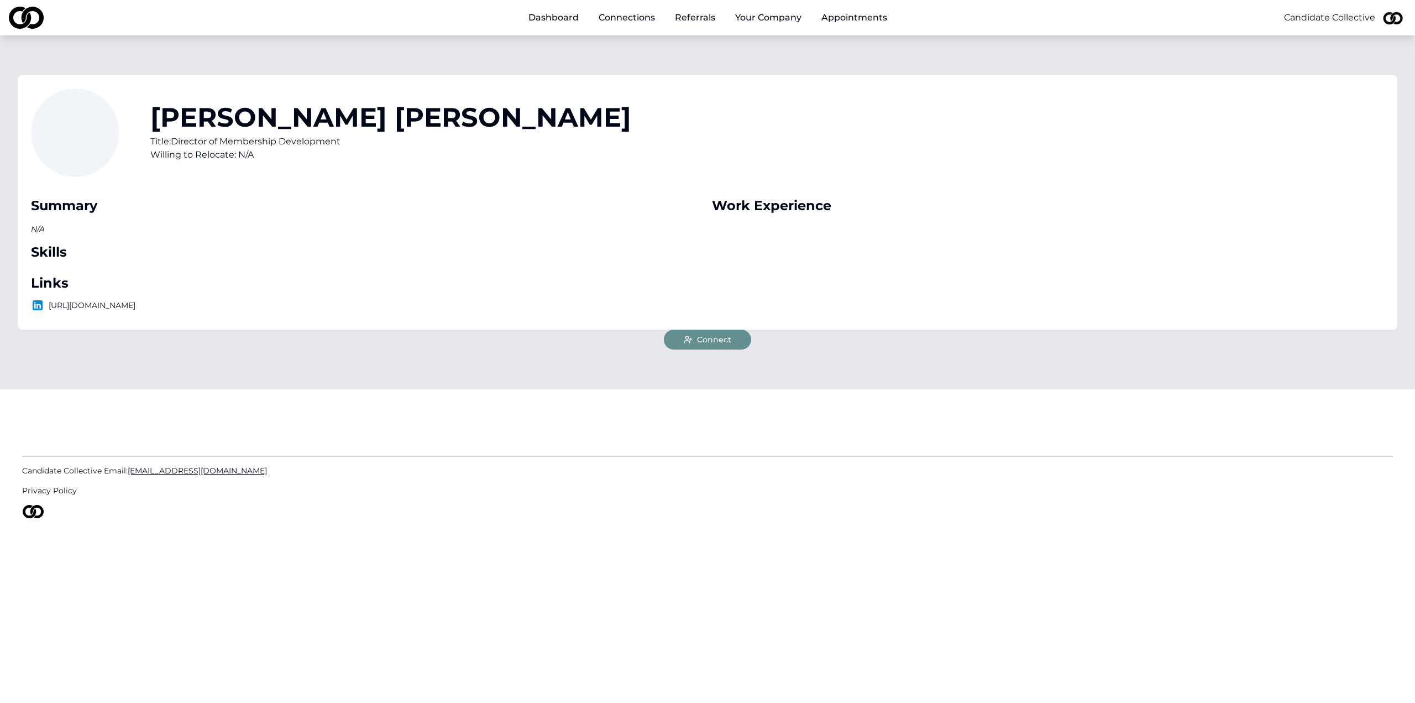
click at [704, 338] on span "Connect" at bounding box center [714, 339] width 34 height 11
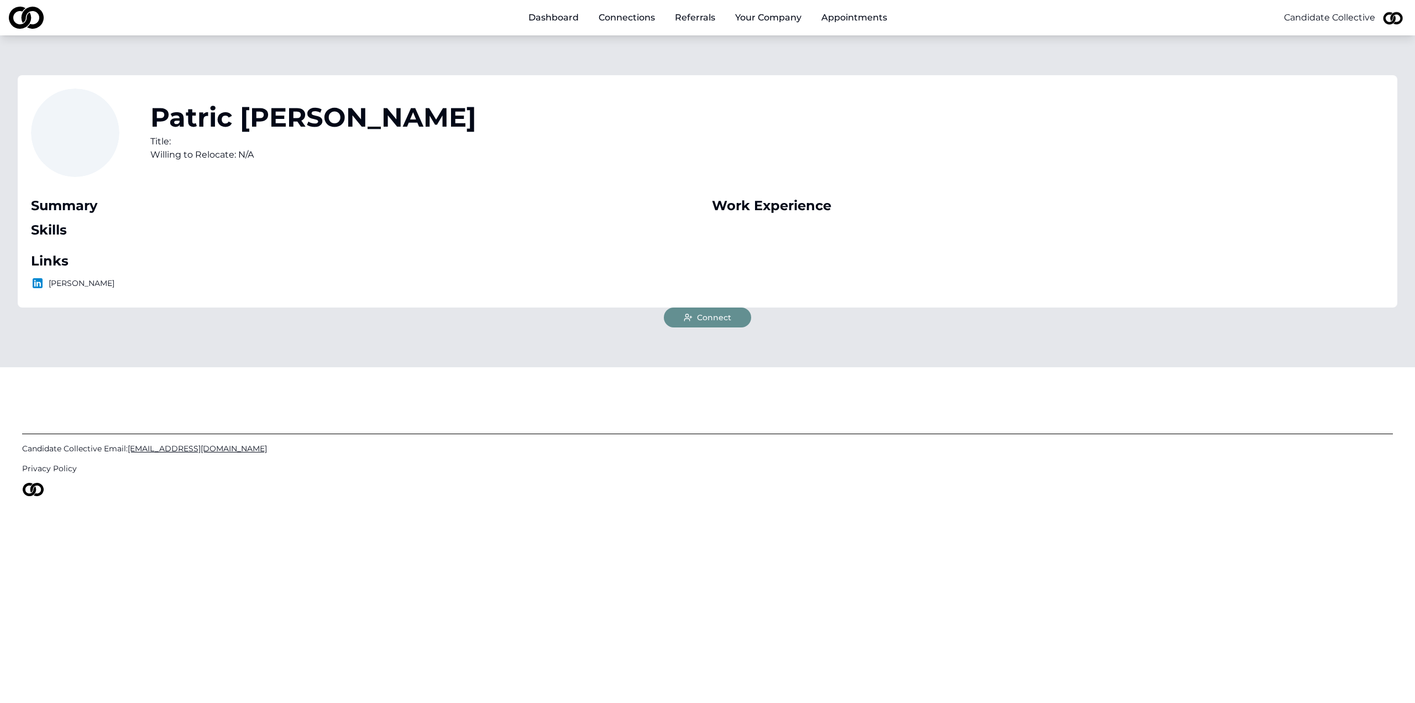
click at [708, 323] on button "Connect" at bounding box center [707, 317] width 87 height 20
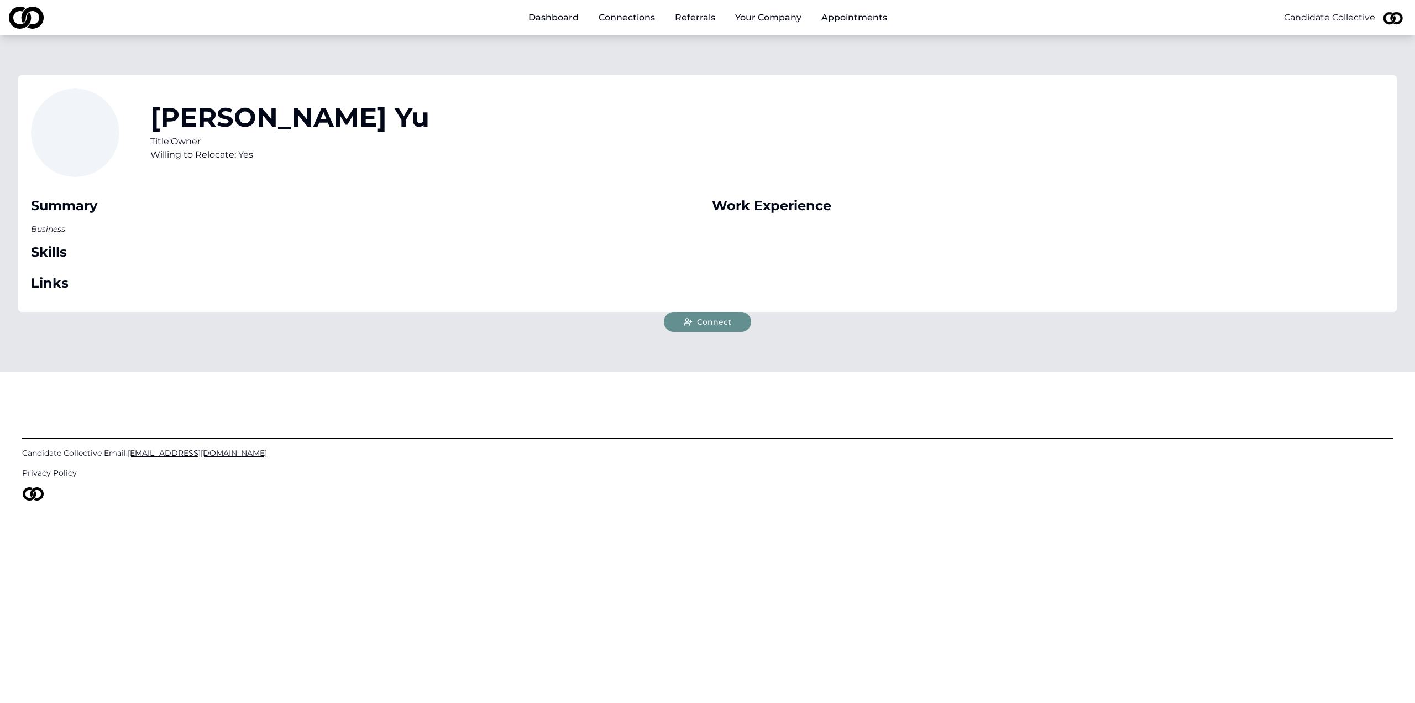
click at [708, 325] on span "Connect" at bounding box center [714, 321] width 34 height 11
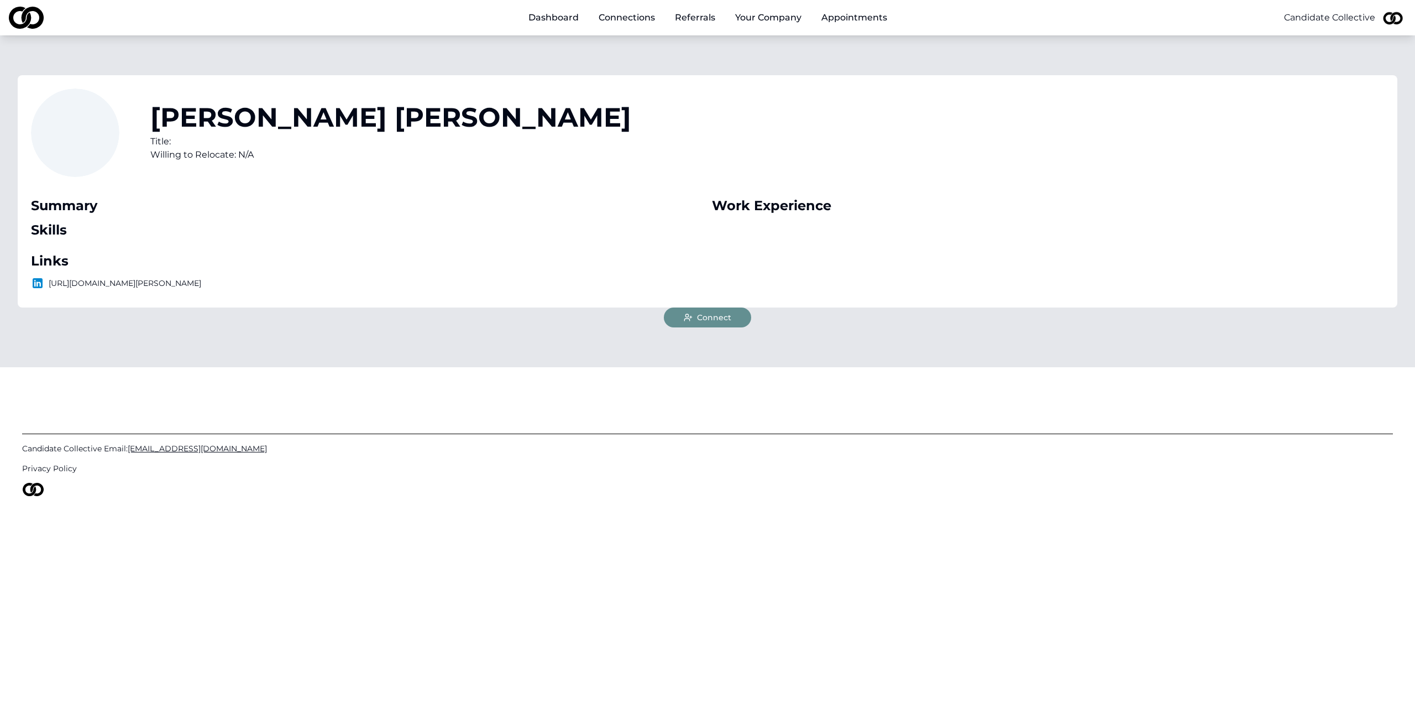
click at [711, 312] on span "Connect" at bounding box center [714, 317] width 34 height 11
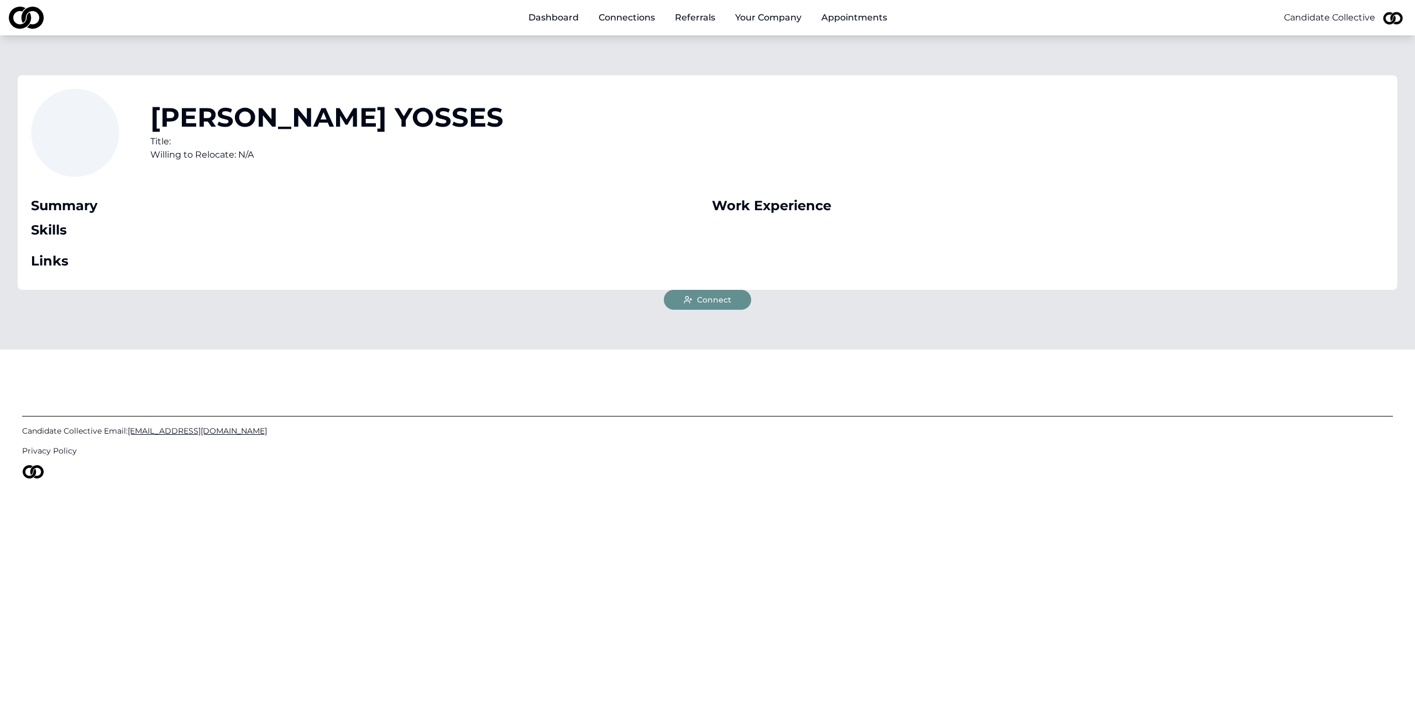
click at [694, 295] on button "Connect" at bounding box center [707, 300] width 87 height 20
